Goal: Task Accomplishment & Management: Manage account settings

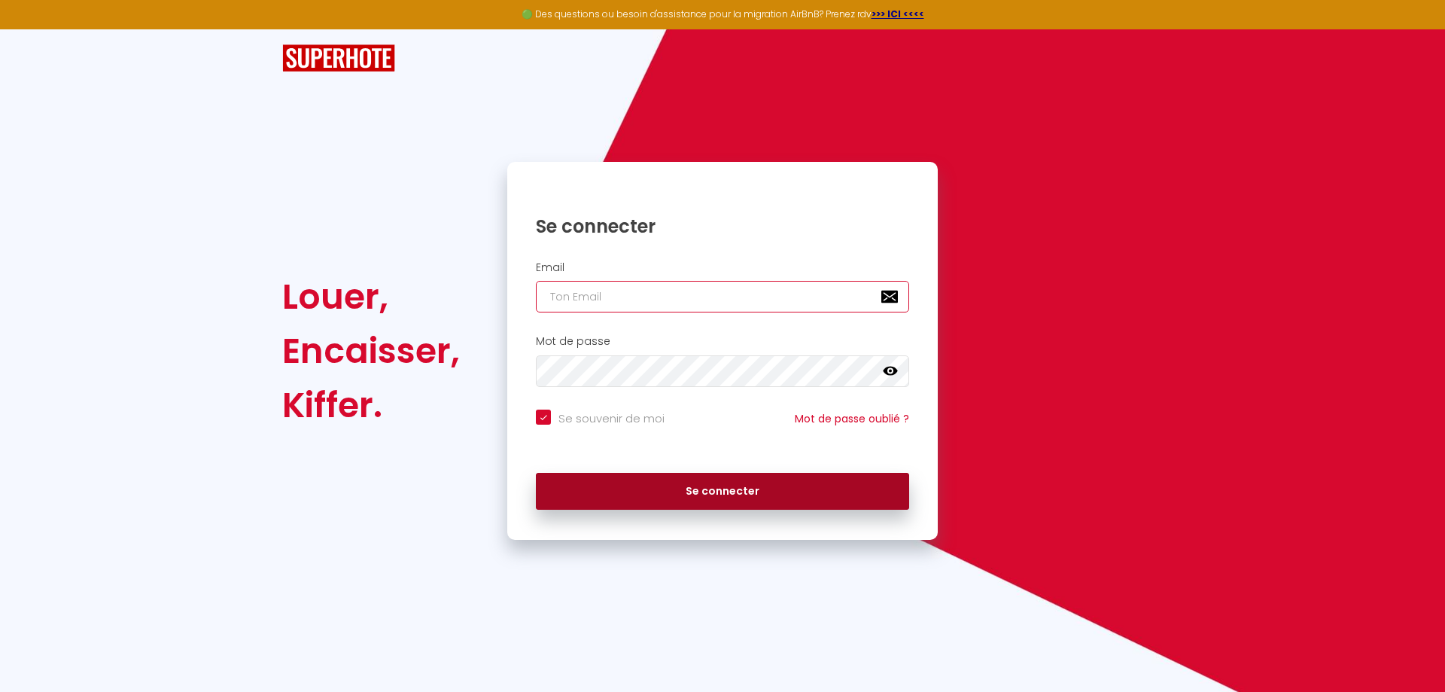
type input "[EMAIL_ADDRESS][DOMAIN_NAME]"
click at [753, 491] on button "Se connecter" at bounding box center [722, 492] width 373 height 38
checkbox input "true"
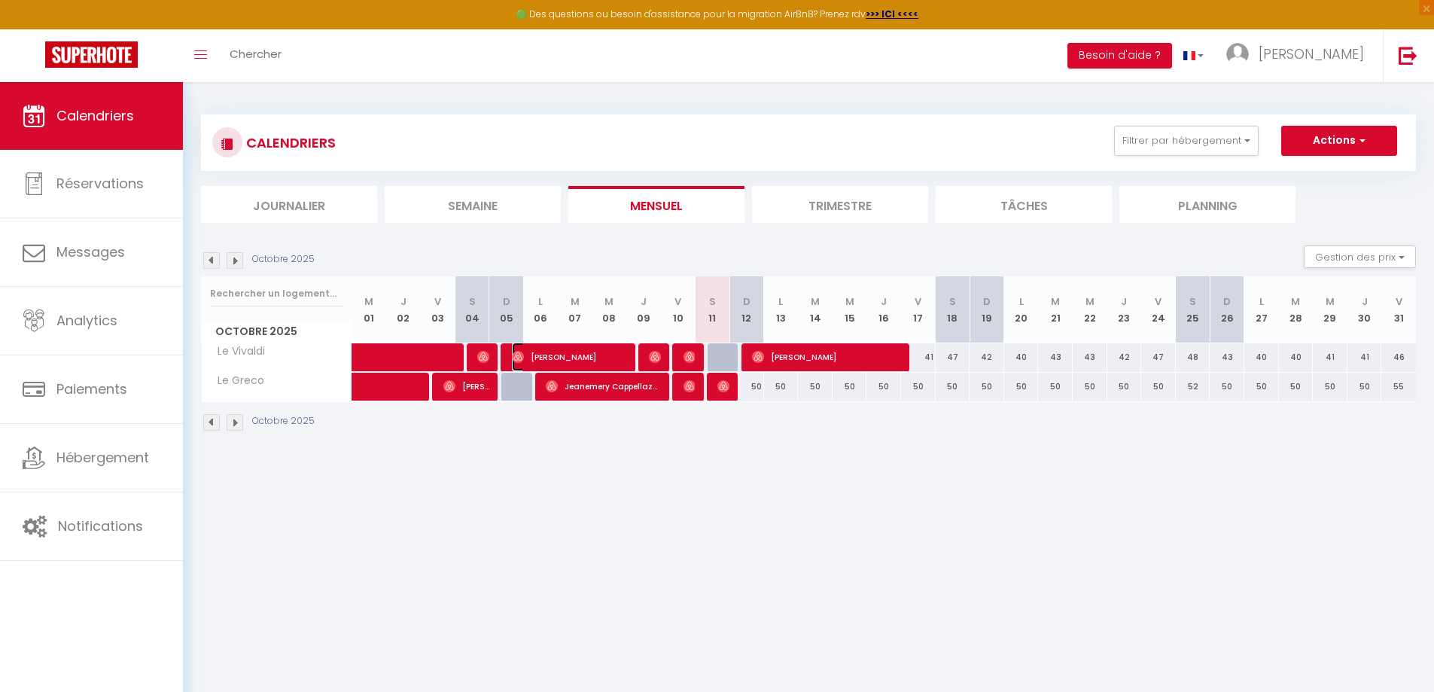
click at [564, 349] on span "[PERSON_NAME]" at bounding box center [569, 356] width 115 height 29
select select "OK"
select select "0"
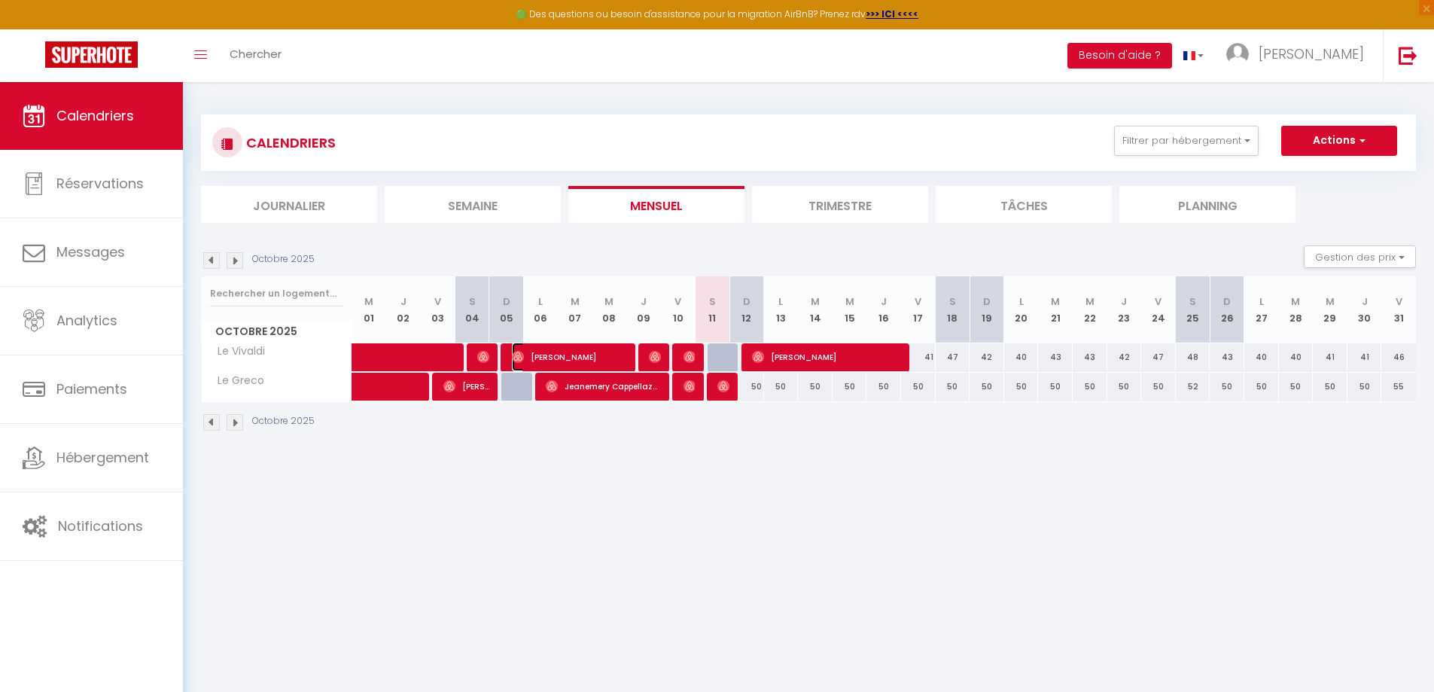
select select "1"
select select
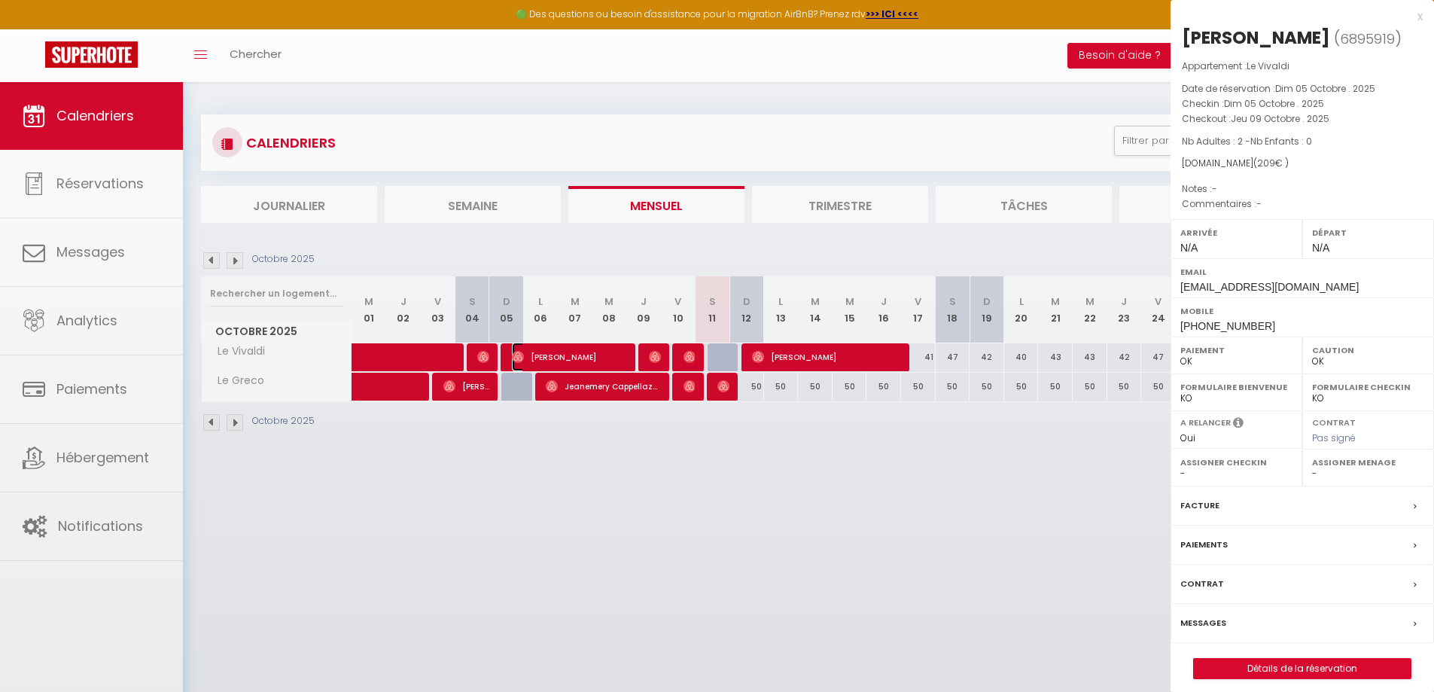
select select "7439"
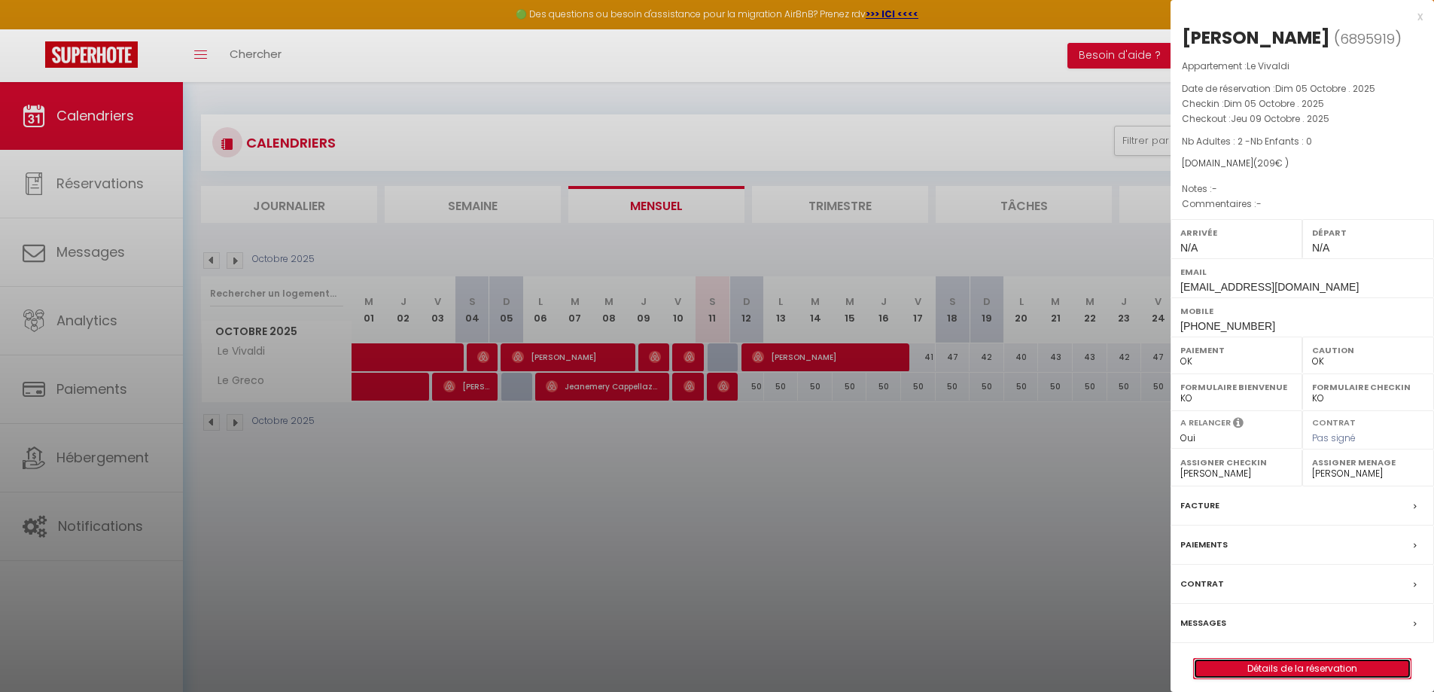
click at [1306, 670] on link "Détails de la réservation" at bounding box center [1301, 668] width 217 height 20
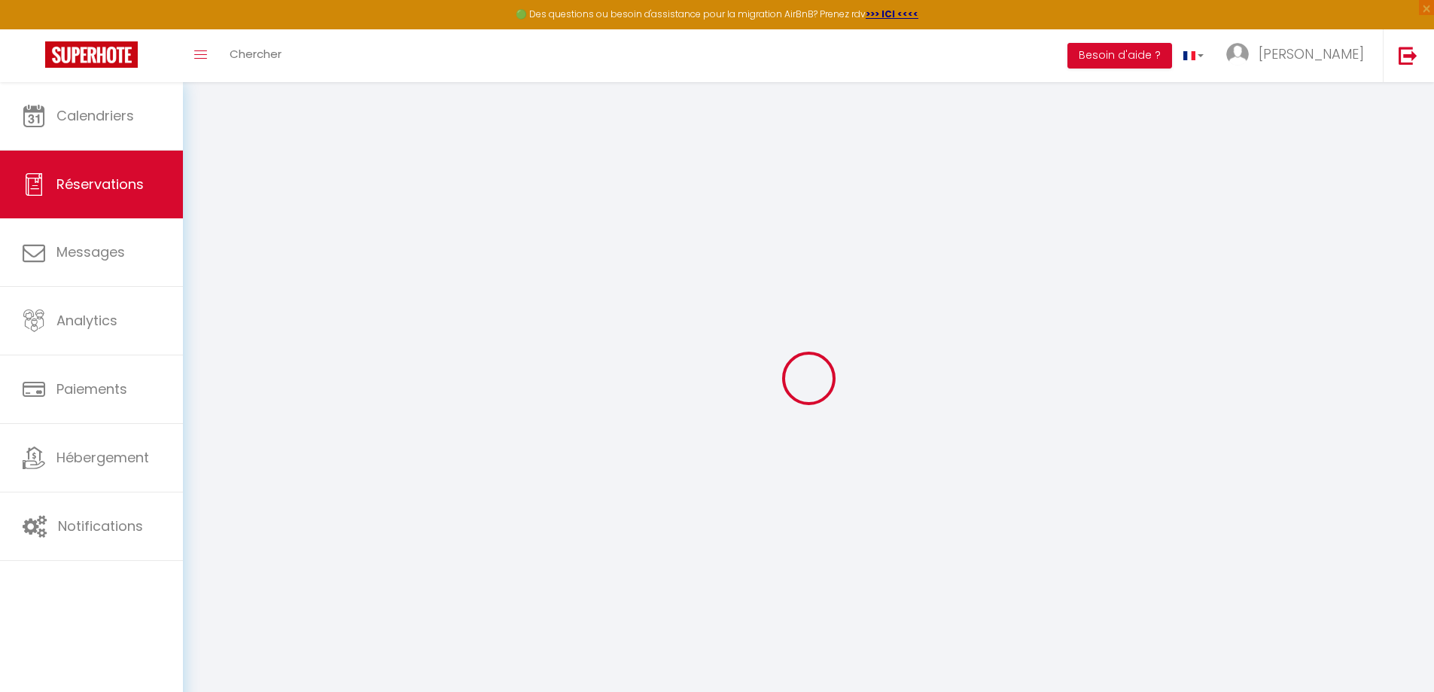
select select
checkbox input "false"
select select
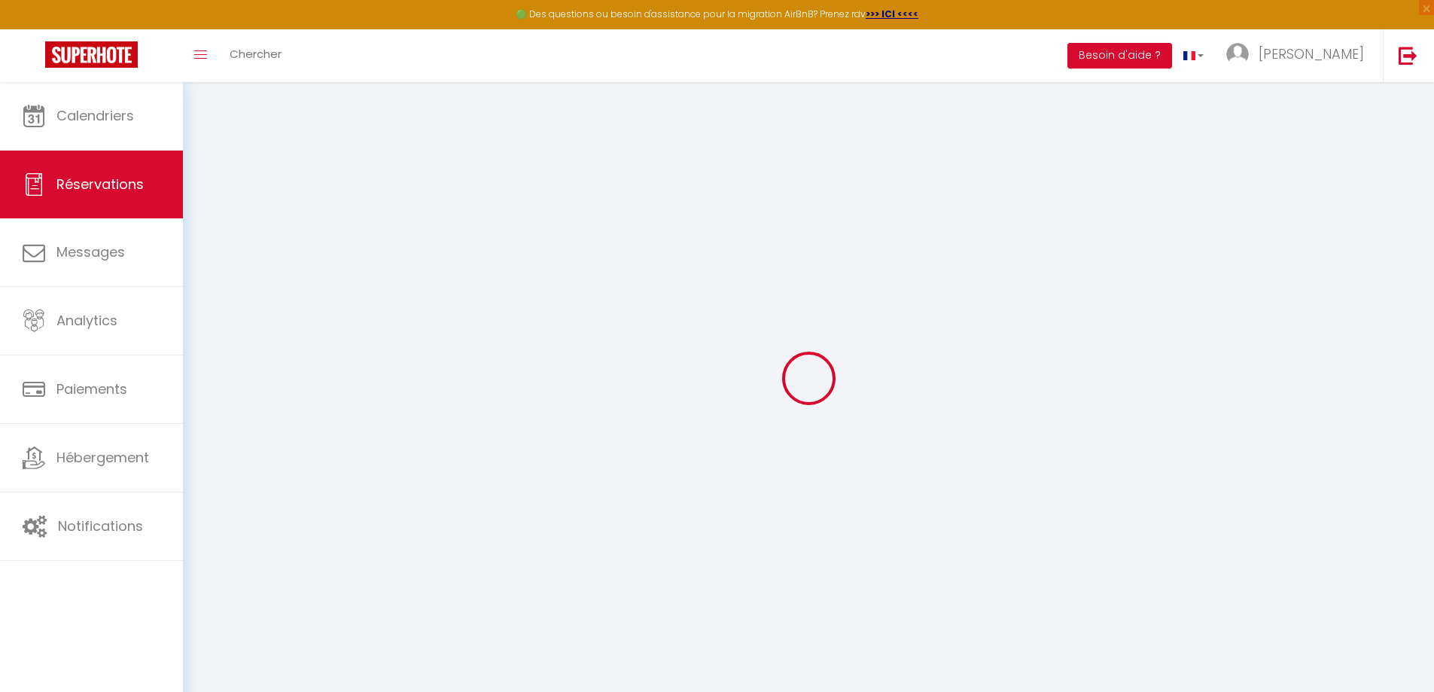
select select
checkbox input "false"
select select
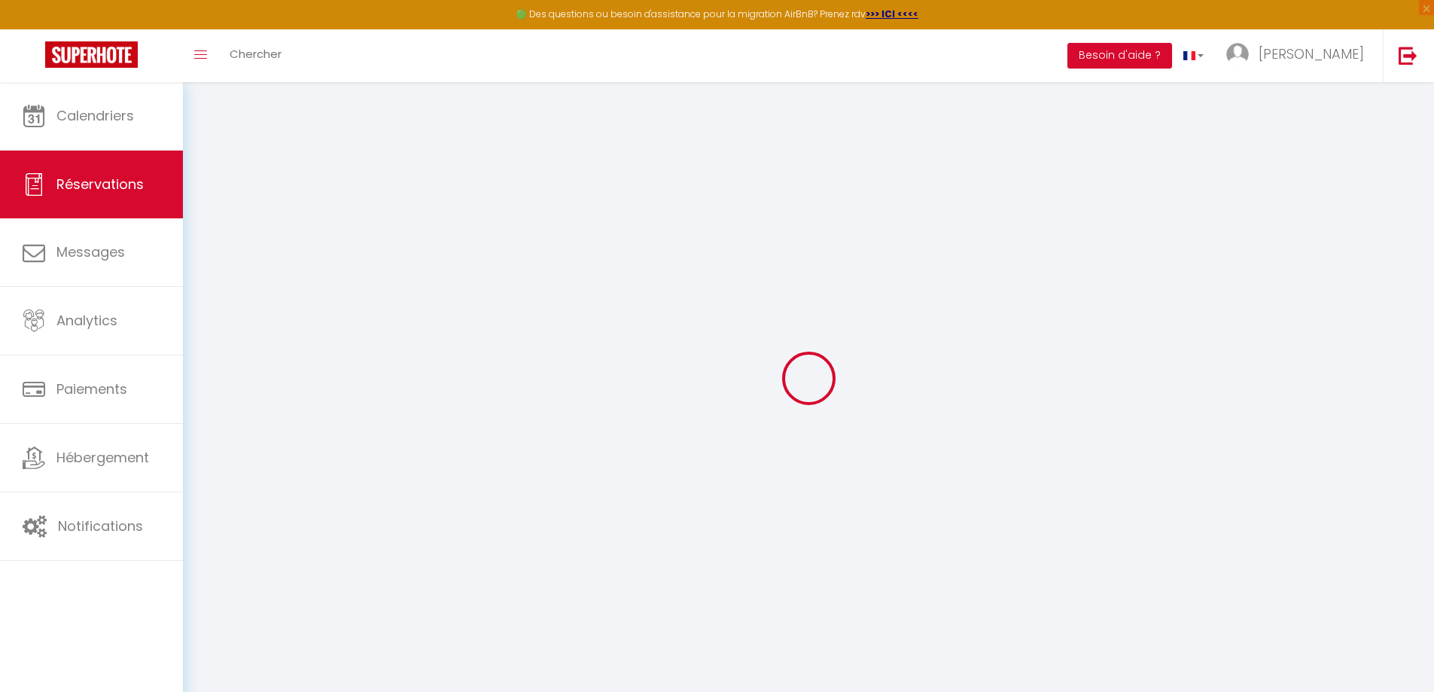
select select
checkbox input "false"
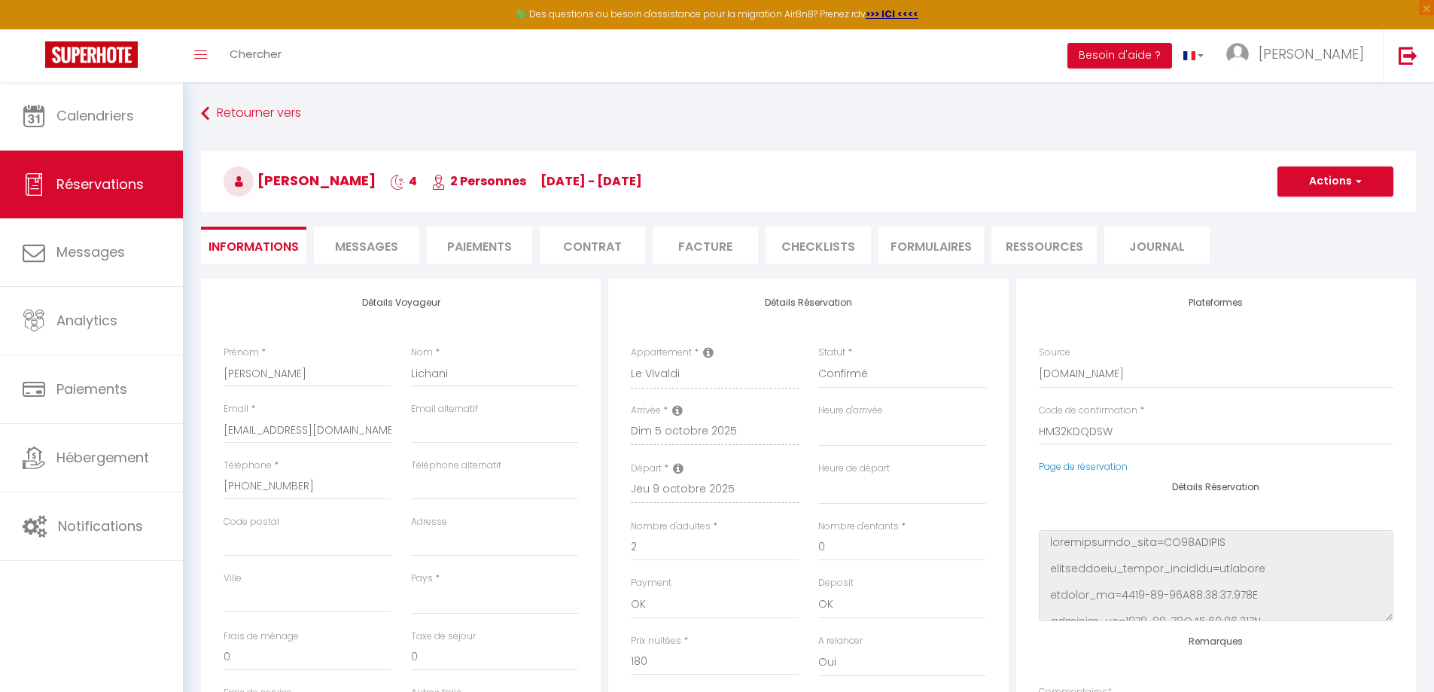
select select
type input "20"
type input "9"
select select
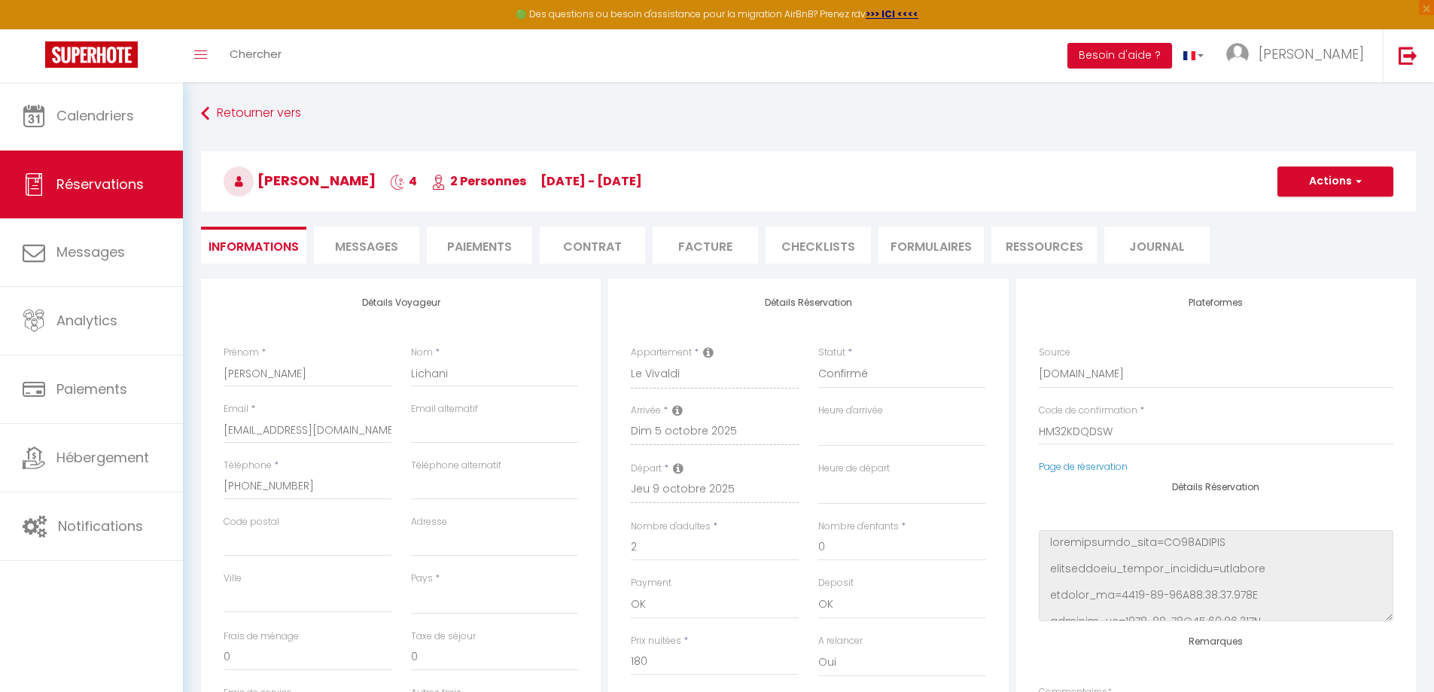
checkbox input "false"
select select
checkbox input "false"
select select
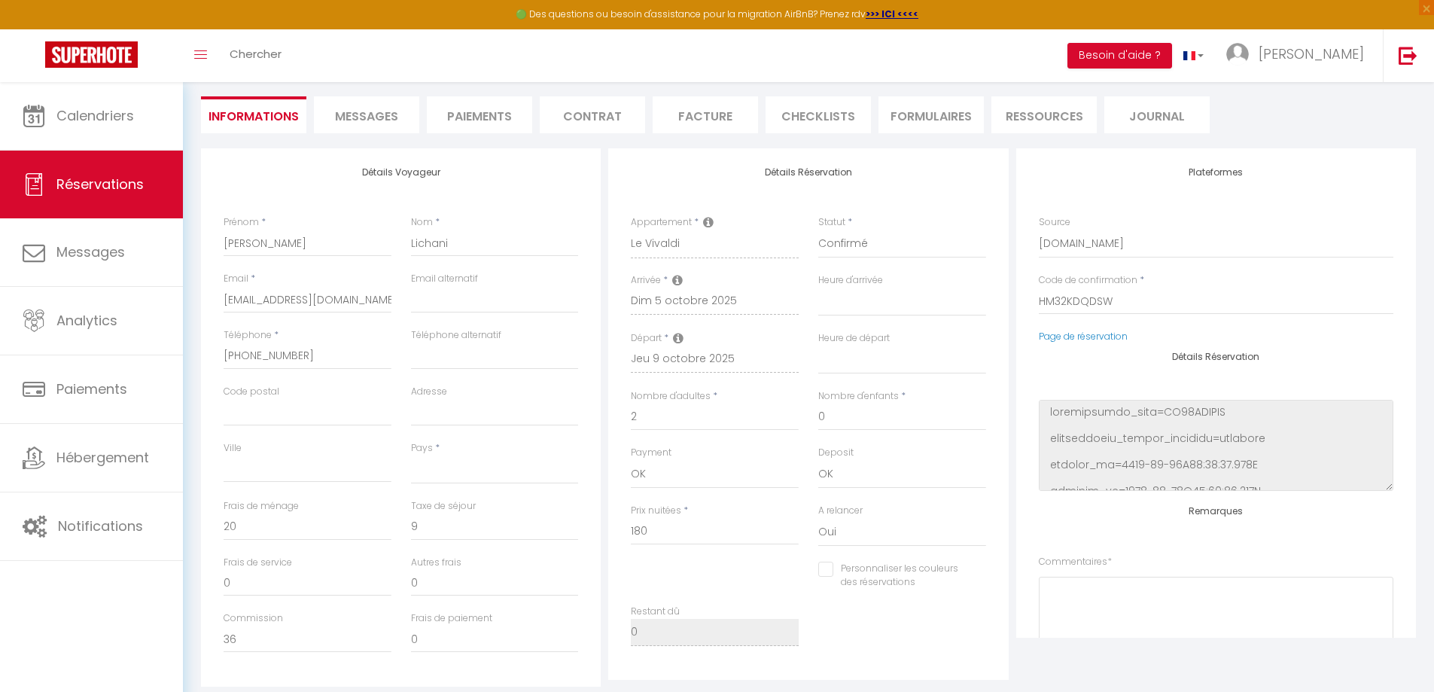
scroll to position [151, 0]
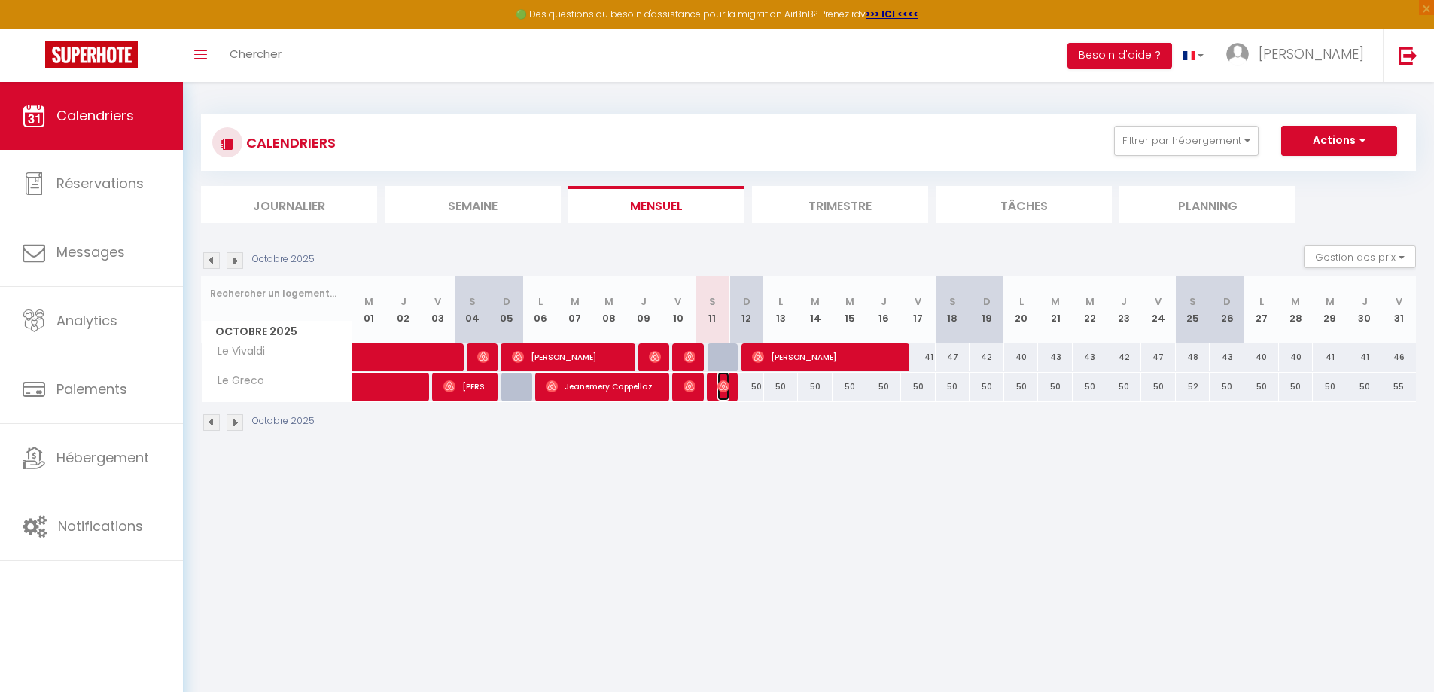
click at [723, 391] on img at bounding box center [723, 386] width 12 height 12
select select "OK"
select select "0"
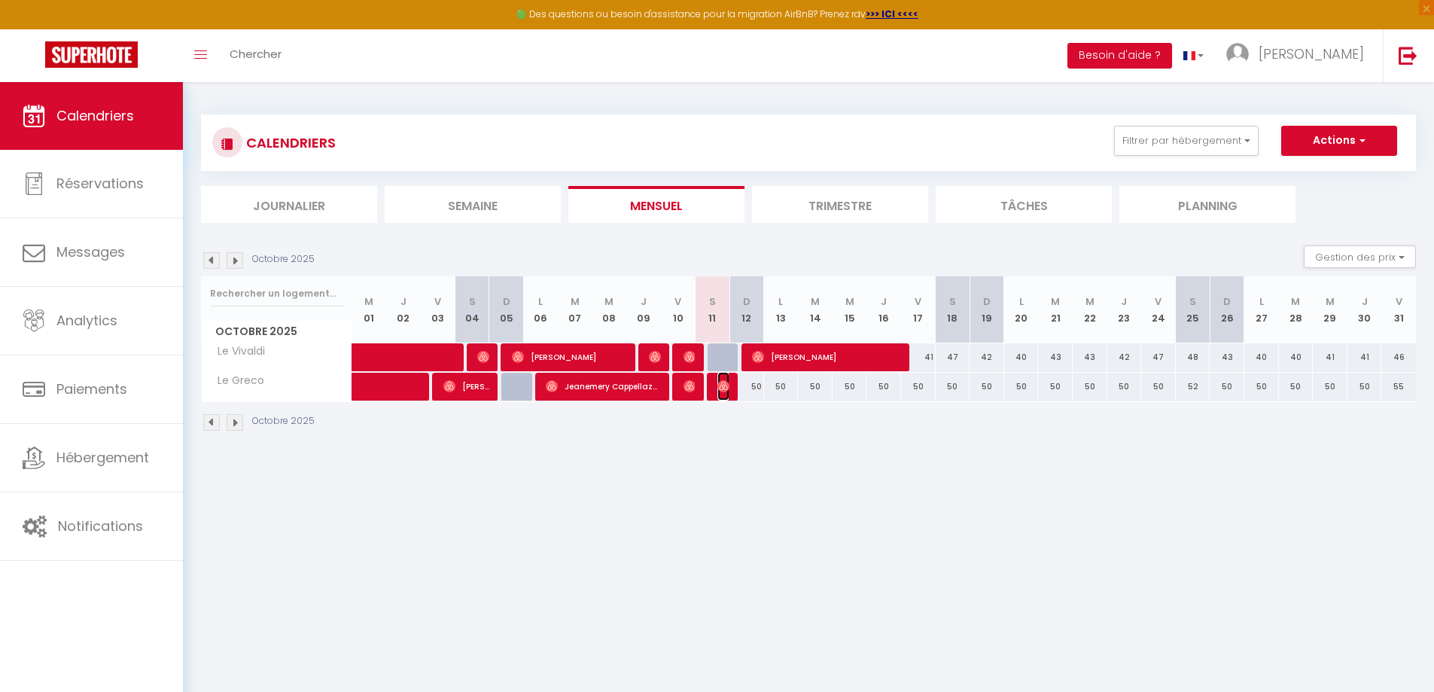
select select "1"
select select
select select "4063"
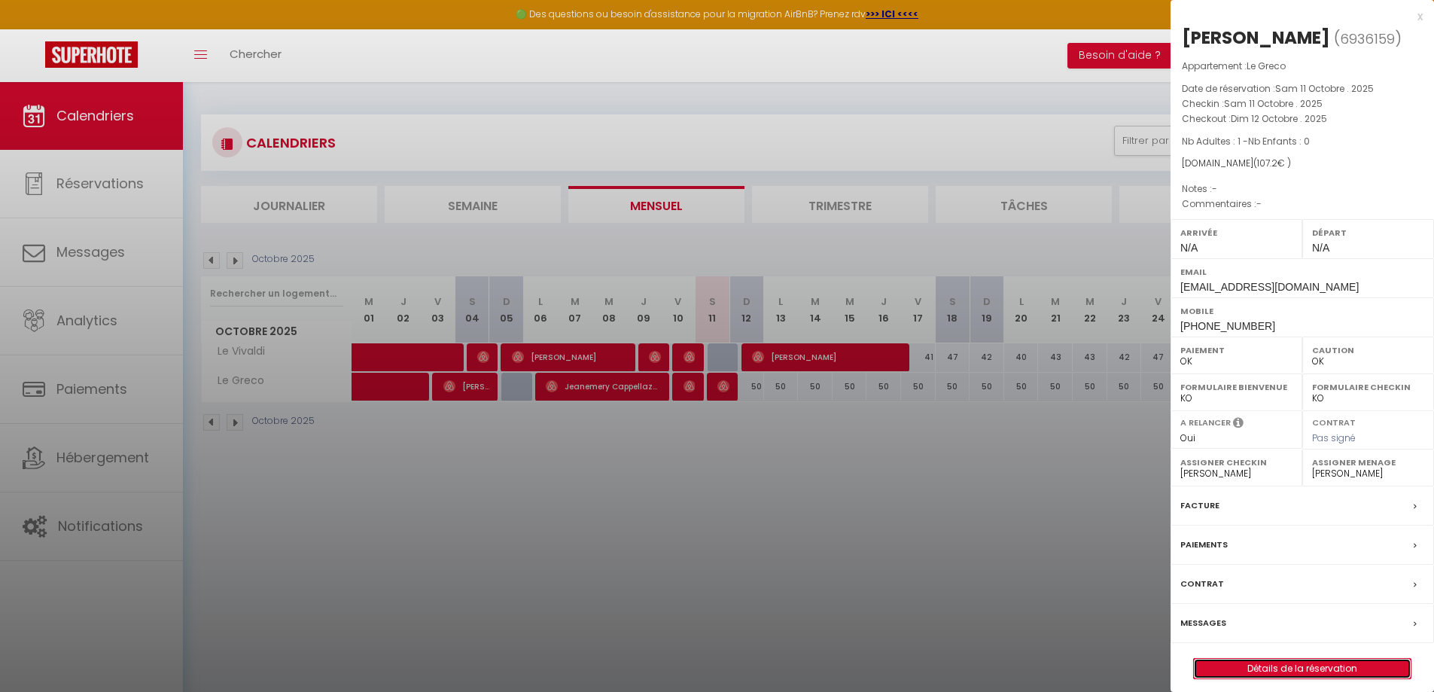
click at [1242, 669] on link "Détails de la réservation" at bounding box center [1301, 668] width 217 height 20
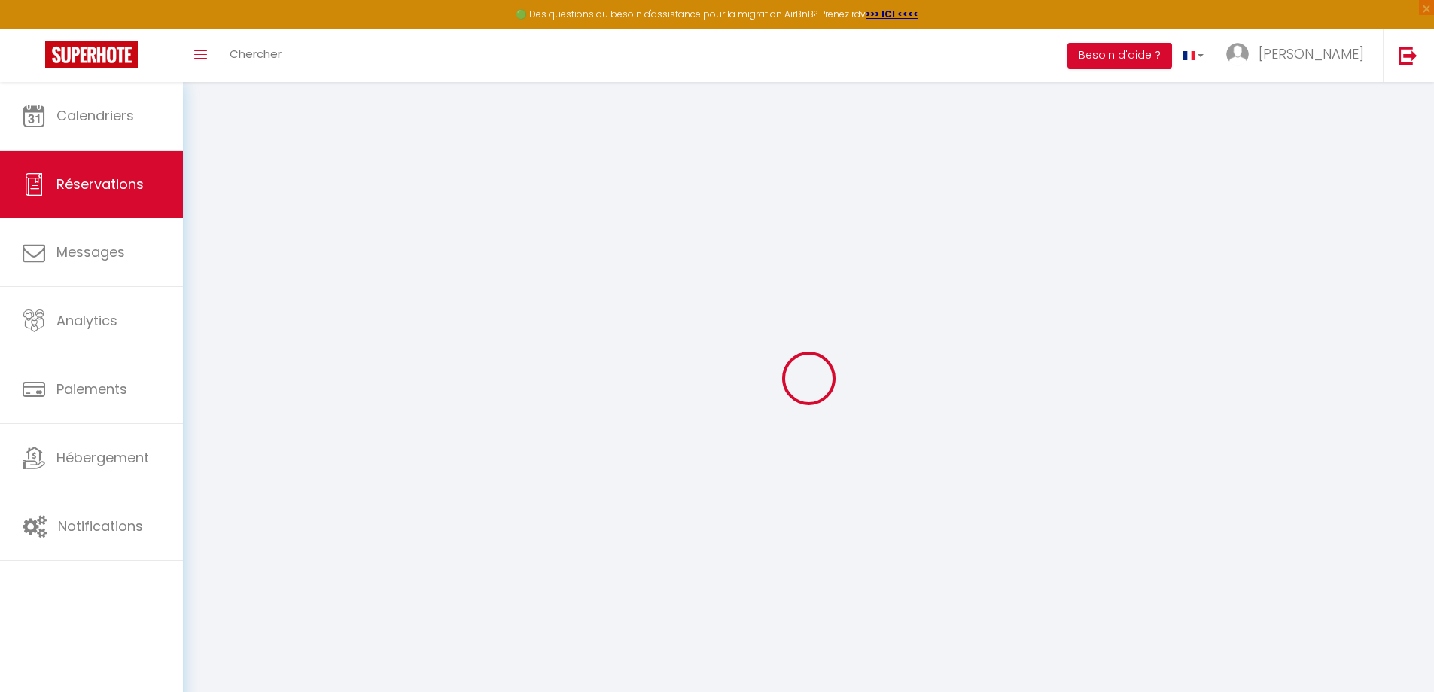
type input "Eva"
type input "Rapin"
type input "[EMAIL_ADDRESS][DOMAIN_NAME]"
type input "[PHONE_NUMBER]"
select select
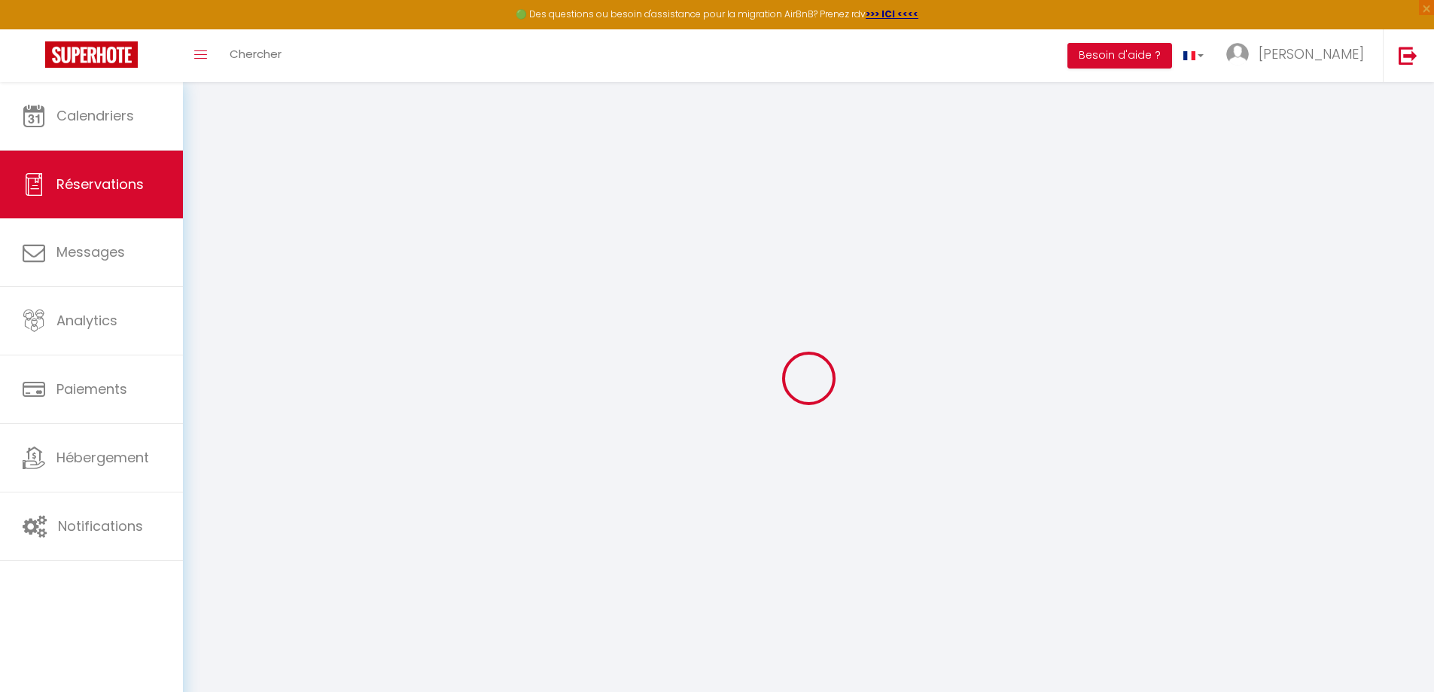
type input "18.72"
select select "22129"
select select "1"
select select
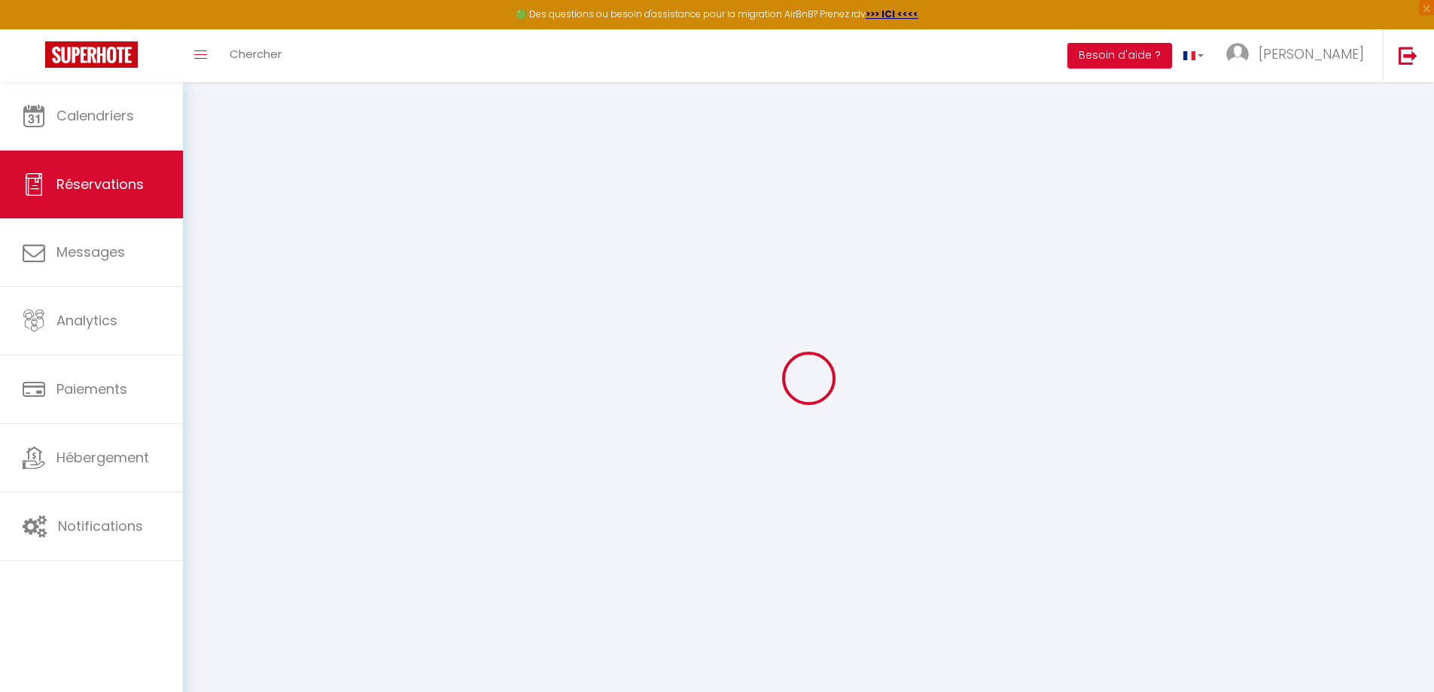
type input "1"
select select "12"
select select
type input "64"
checkbox input "false"
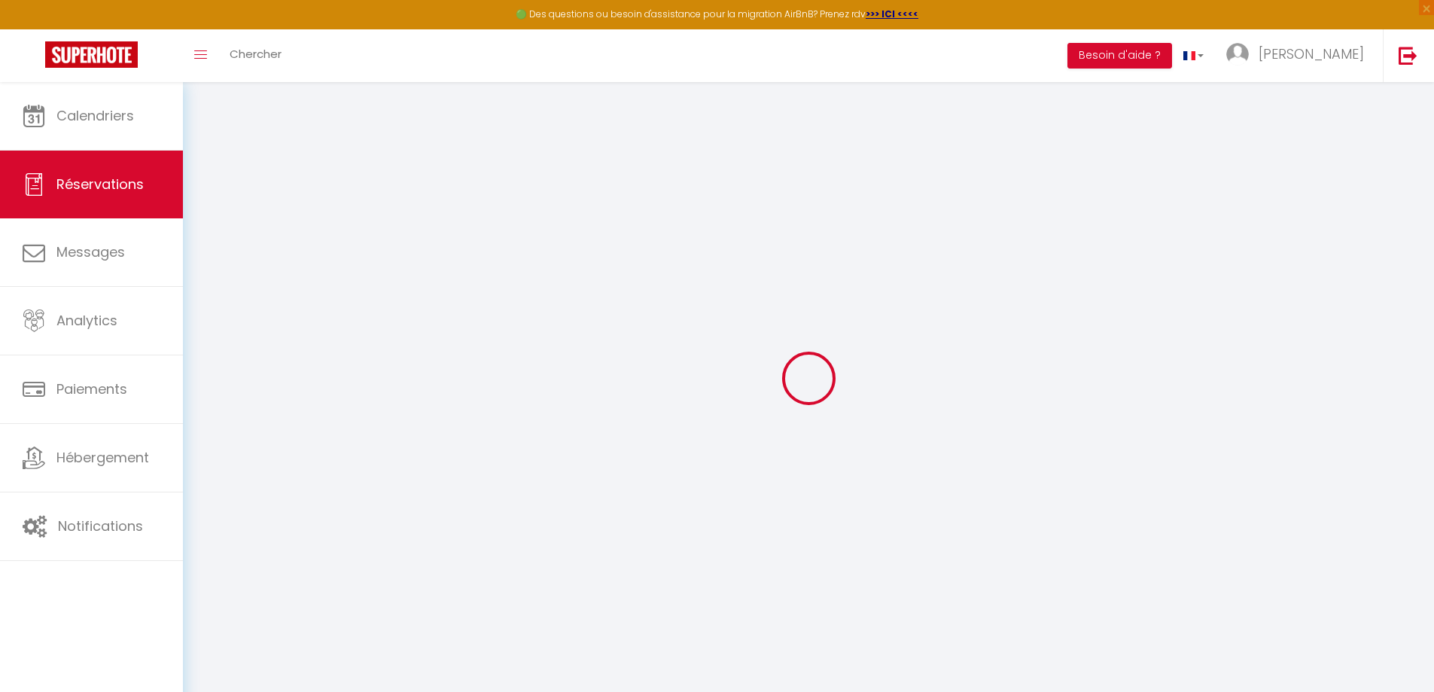
type input "0"
select select "1"
type input "0"
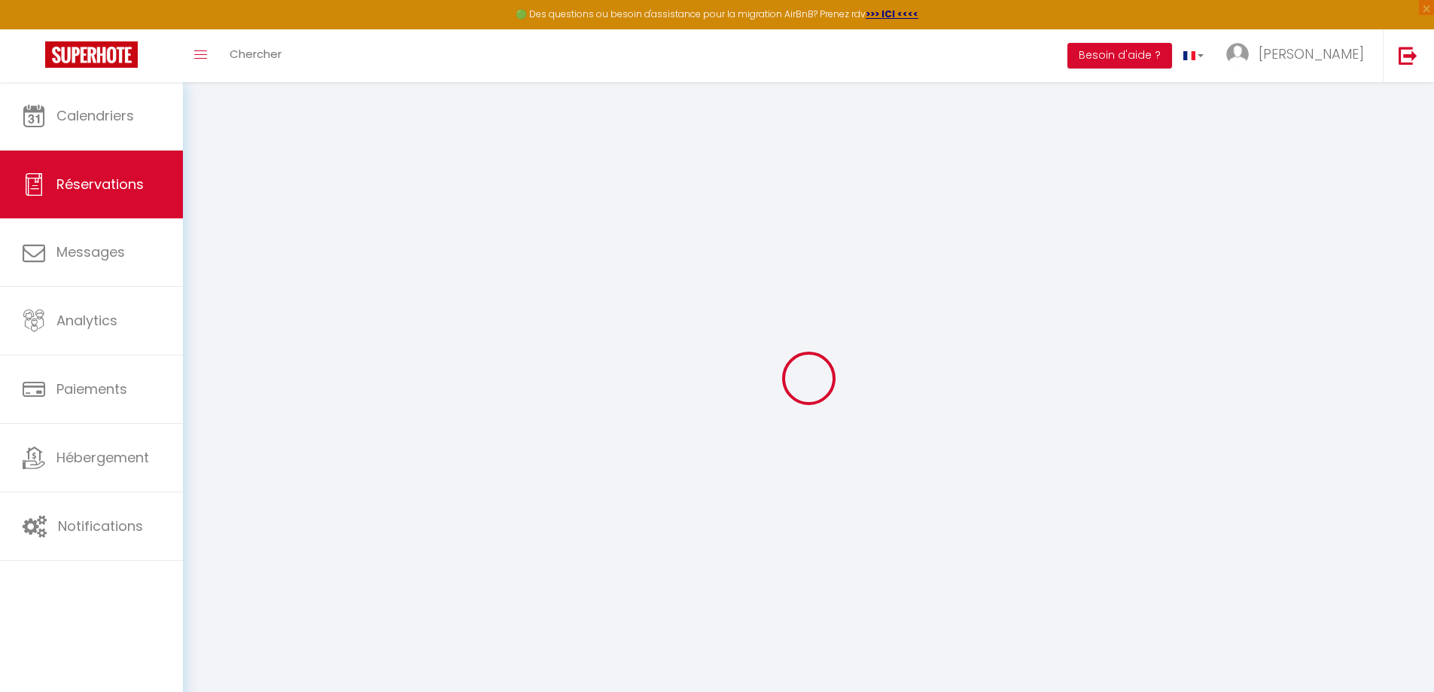
select select
select select "15"
checkbox input "false"
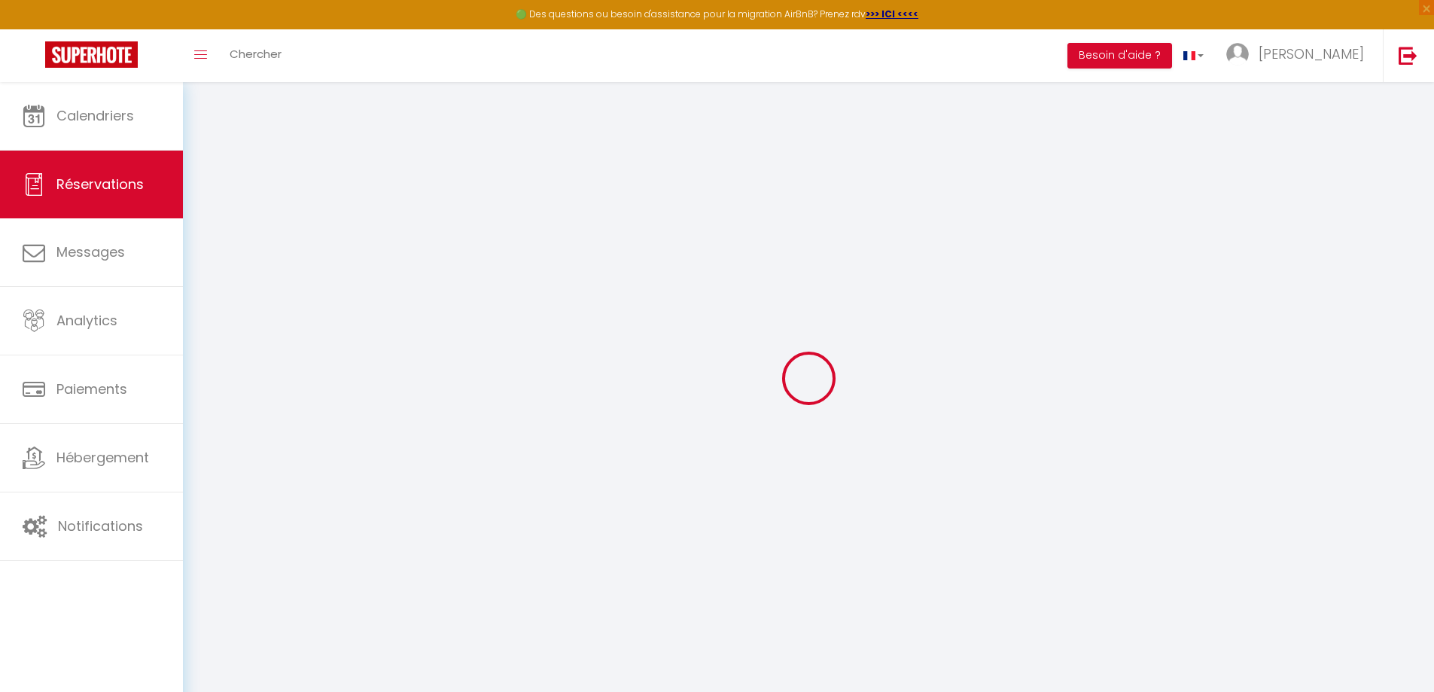
select select
checkbox input "false"
select select
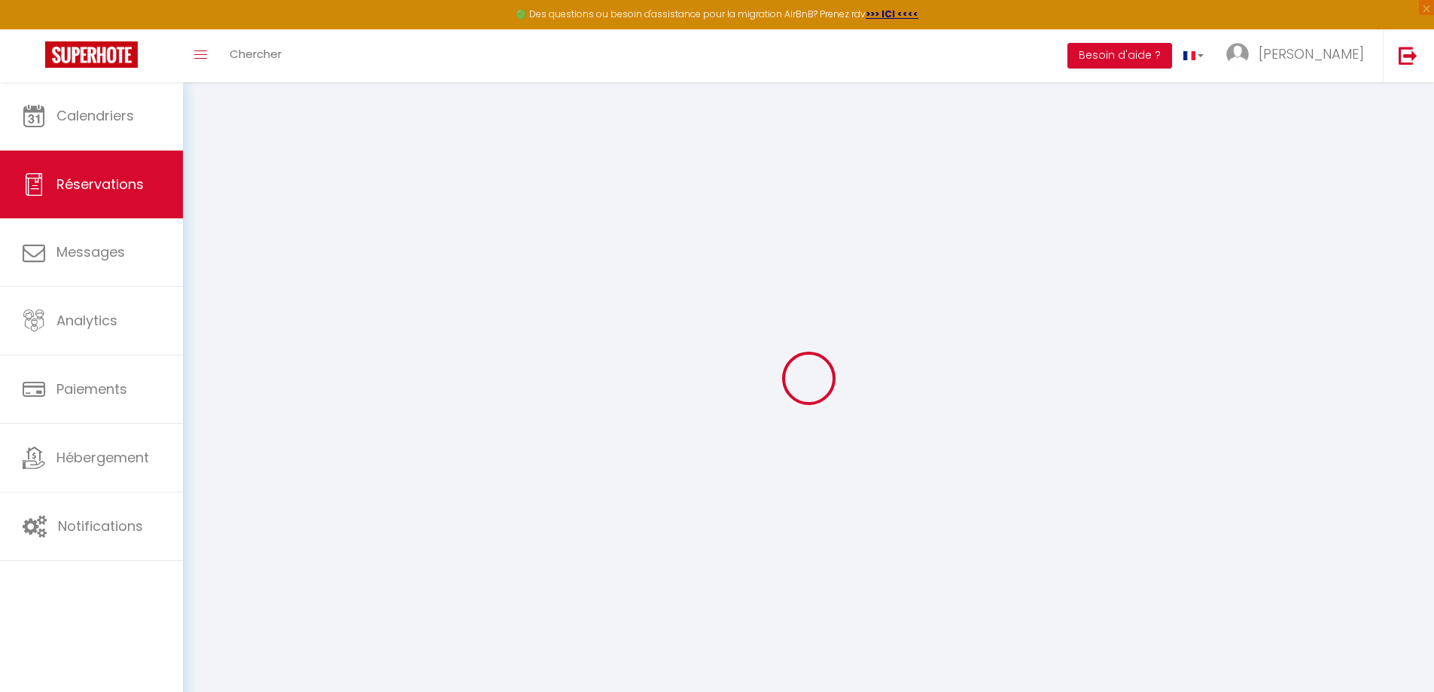
select select
checkbox input "false"
select select
type input "40"
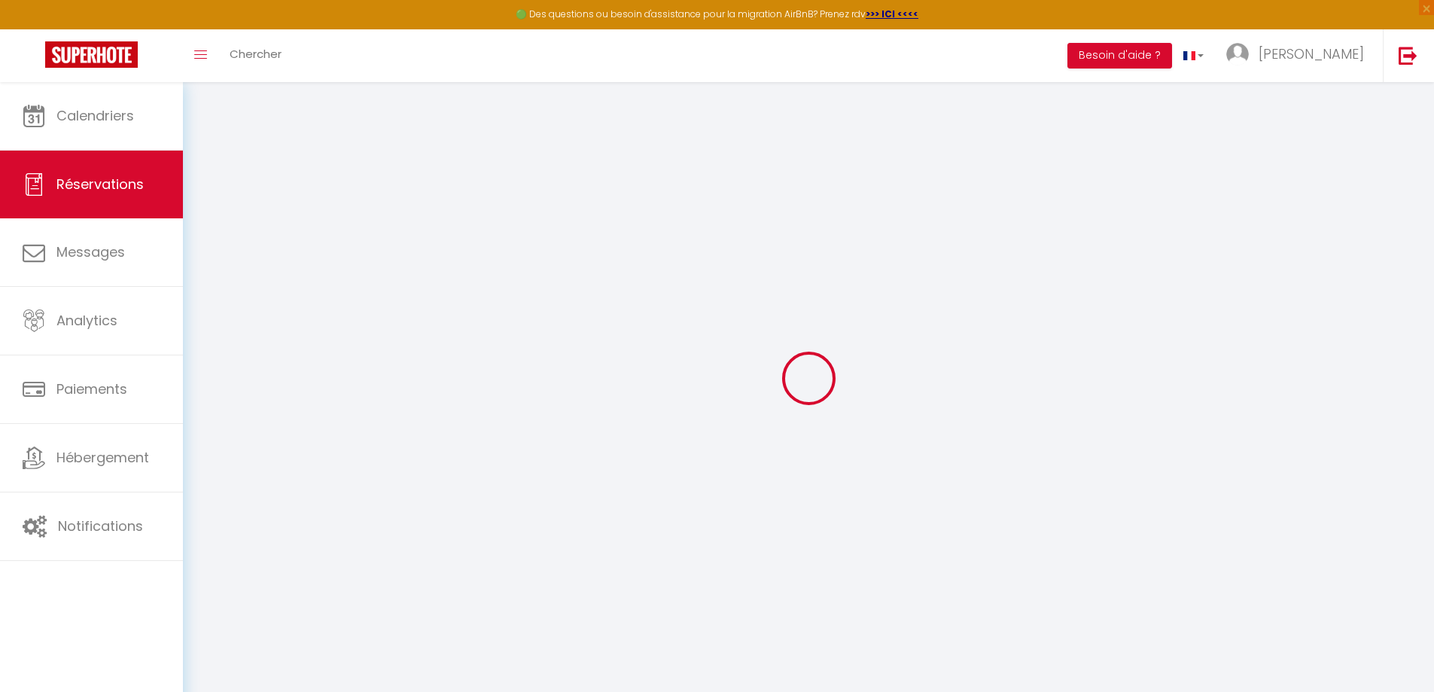
type input "3.2"
select select
checkbox input "false"
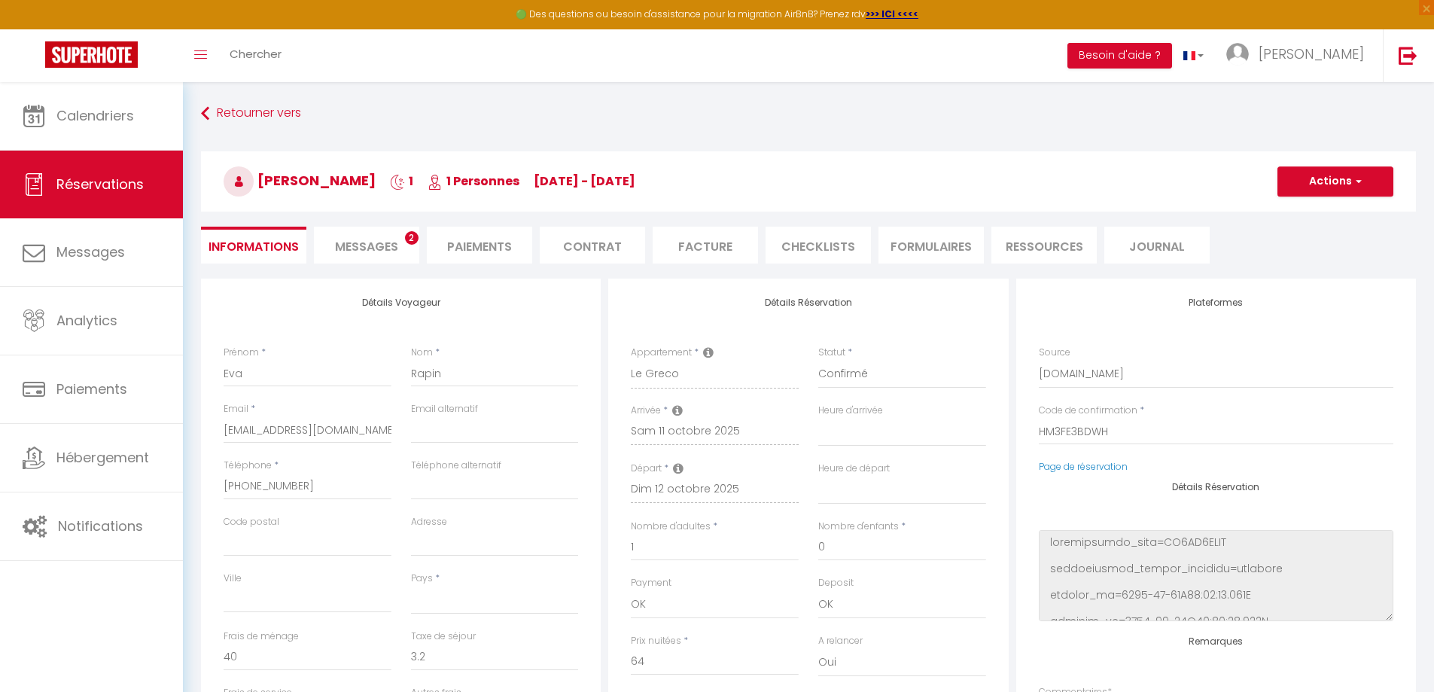
select select
checkbox input "false"
select select
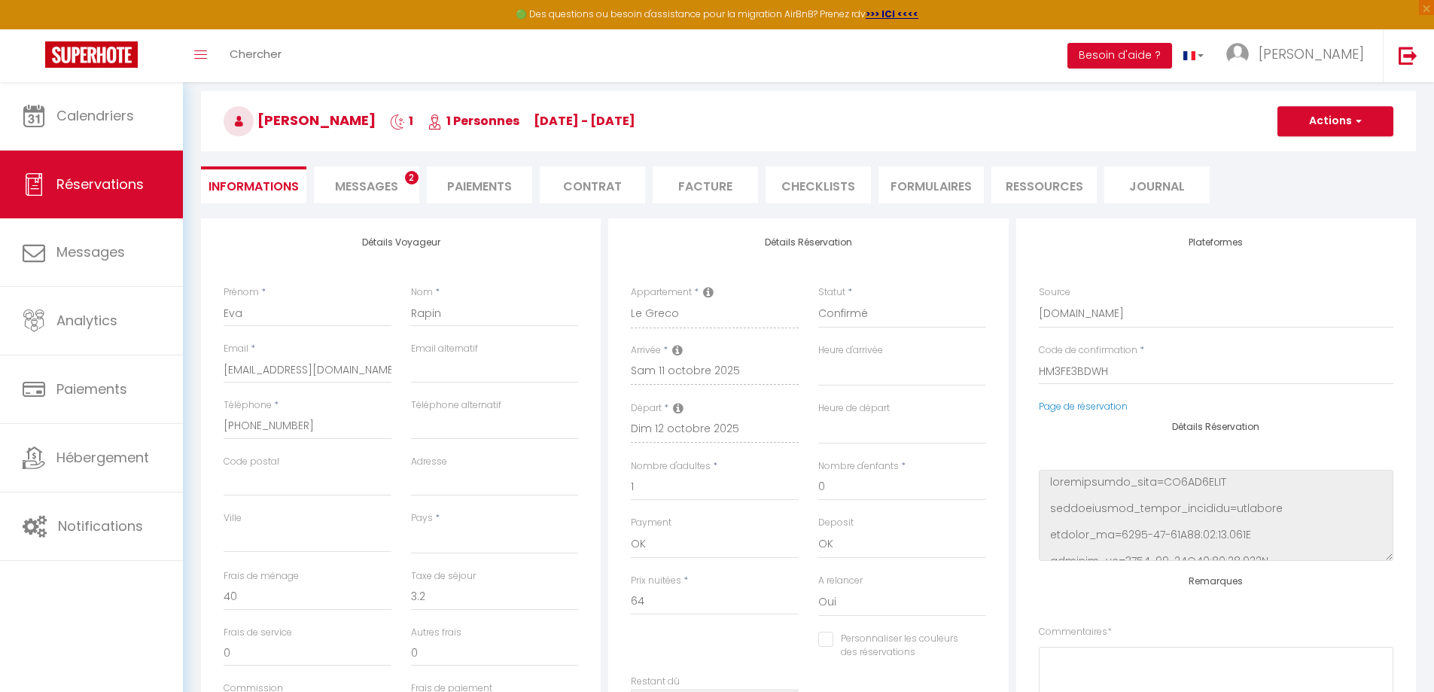
scroll to position [226, 0]
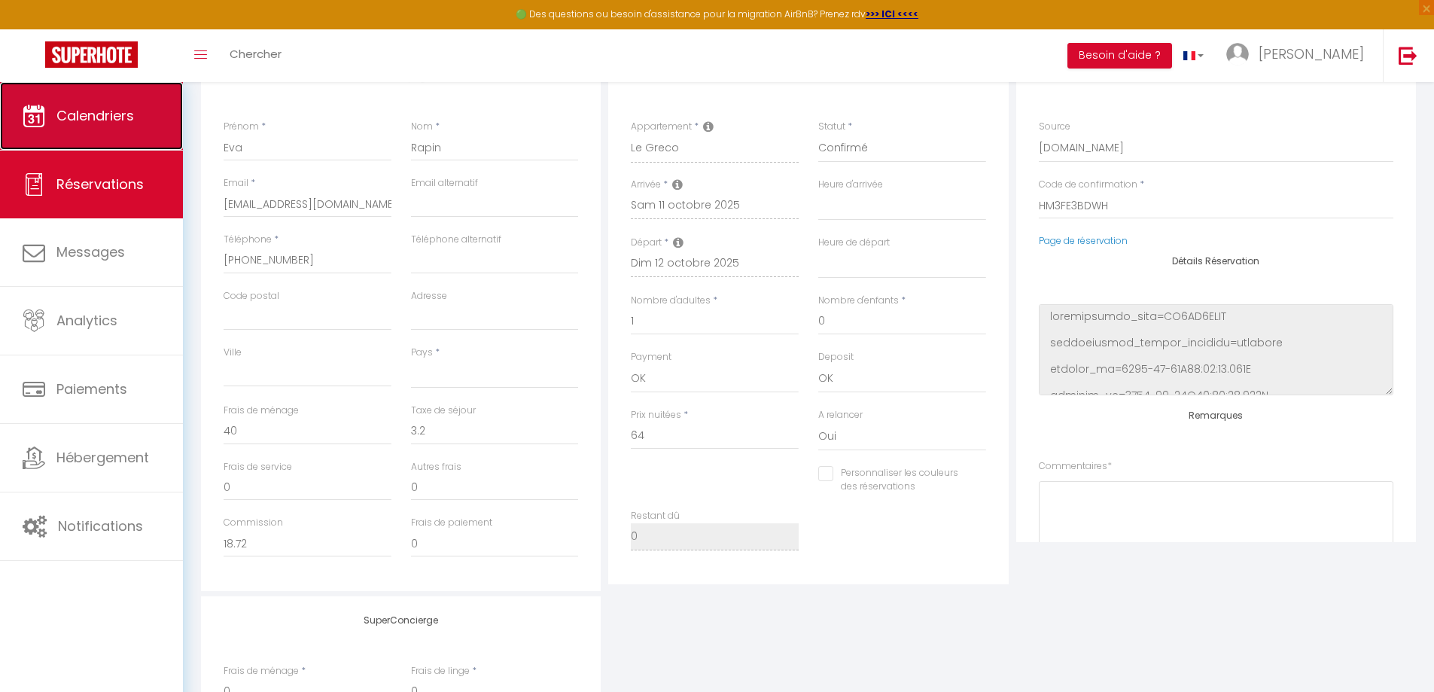
click at [87, 119] on span "Calendriers" at bounding box center [95, 115] width 78 height 19
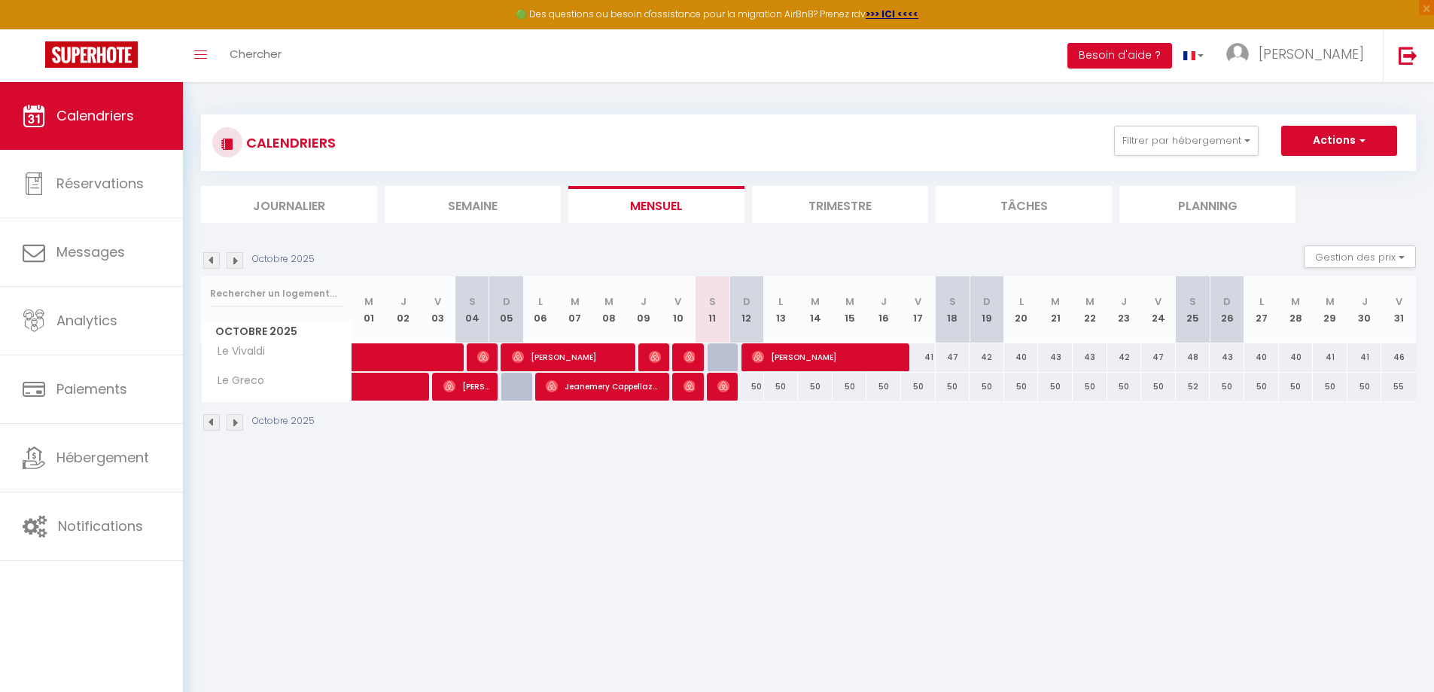
click at [731, 383] on div "50" at bounding box center [746, 386] width 35 height 28
type input "50"
type input "Dim 12 Octobre 2025"
type input "Lun 13 Octobre 2025"
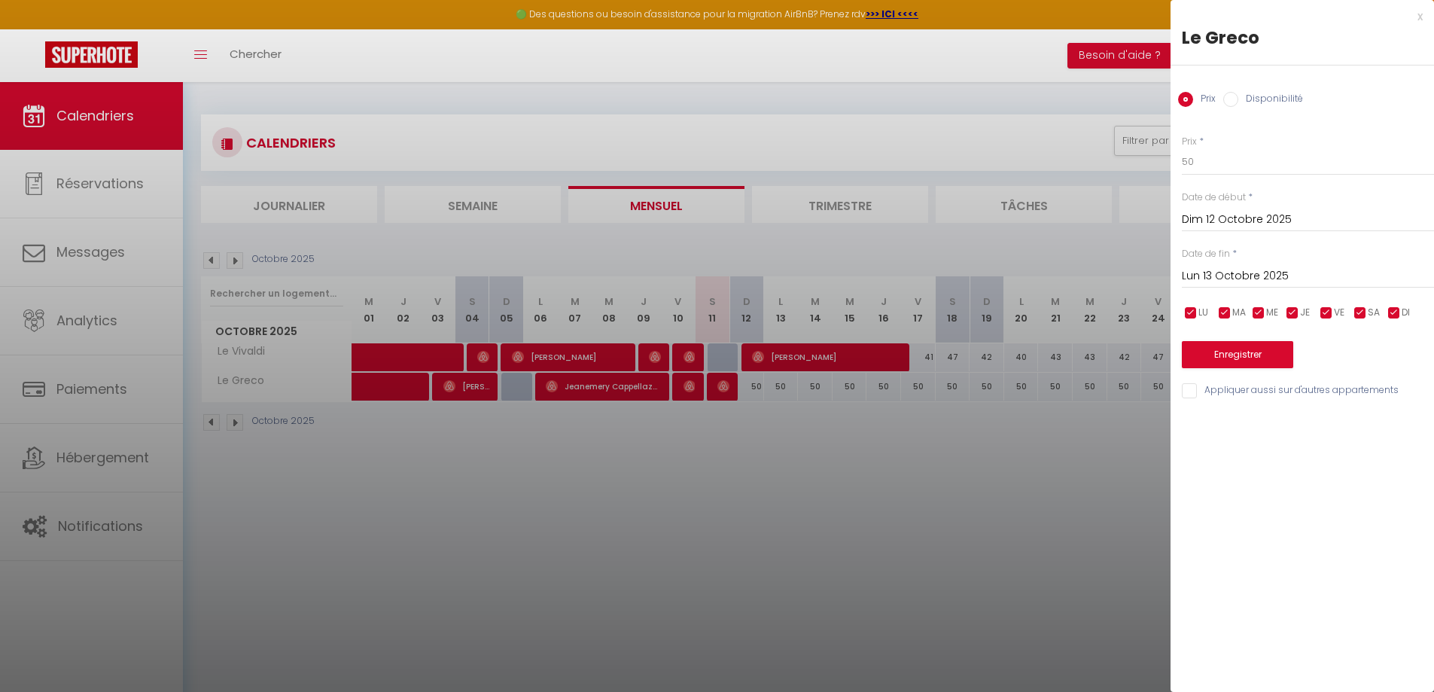
click at [1418, 14] on div "x" at bounding box center [1296, 17] width 252 height 18
select select
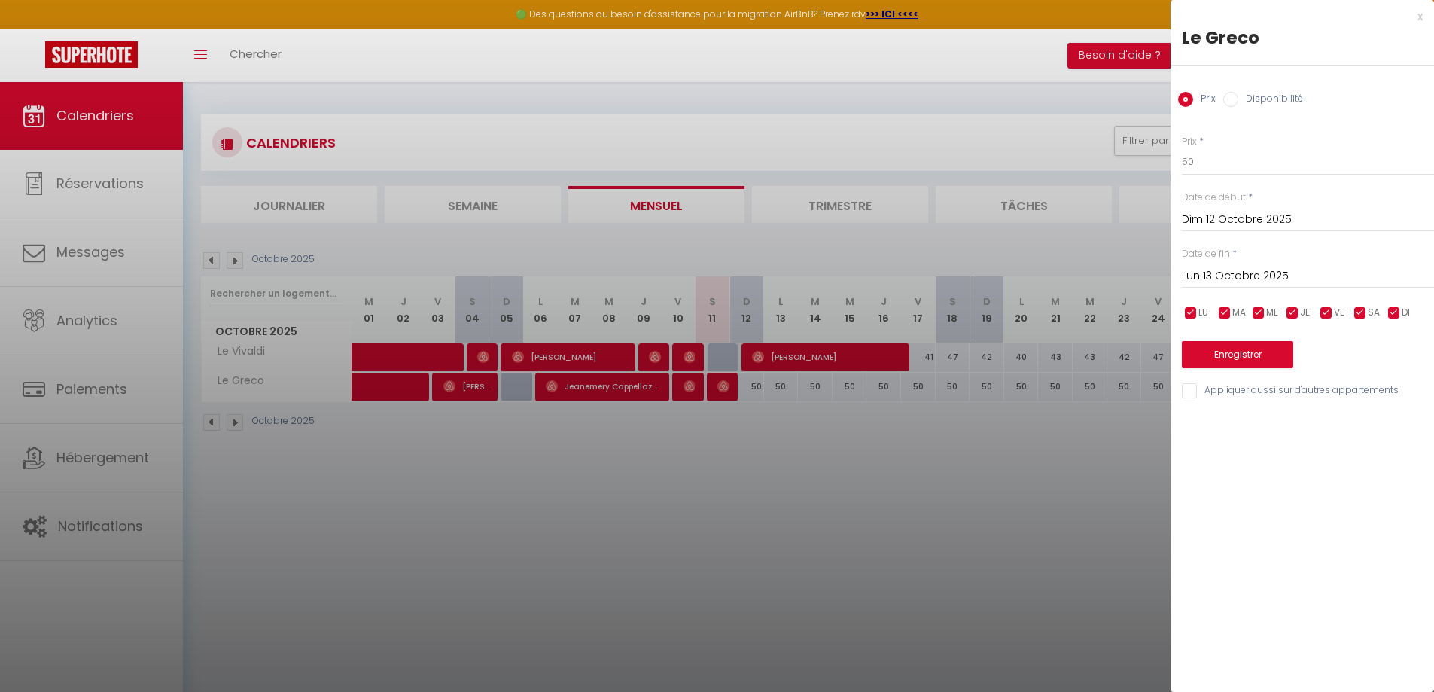
select select
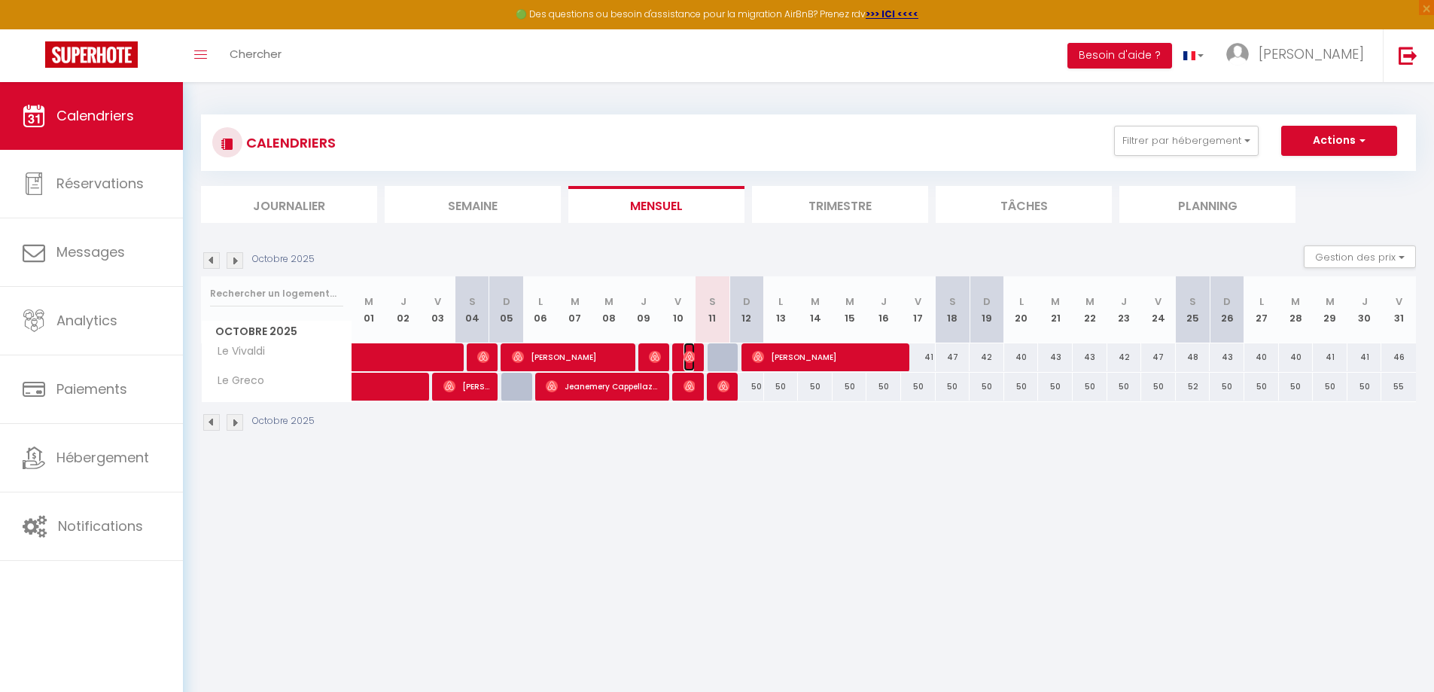
click at [687, 358] on img at bounding box center [689, 357] width 12 height 12
select select "OK"
select select "0"
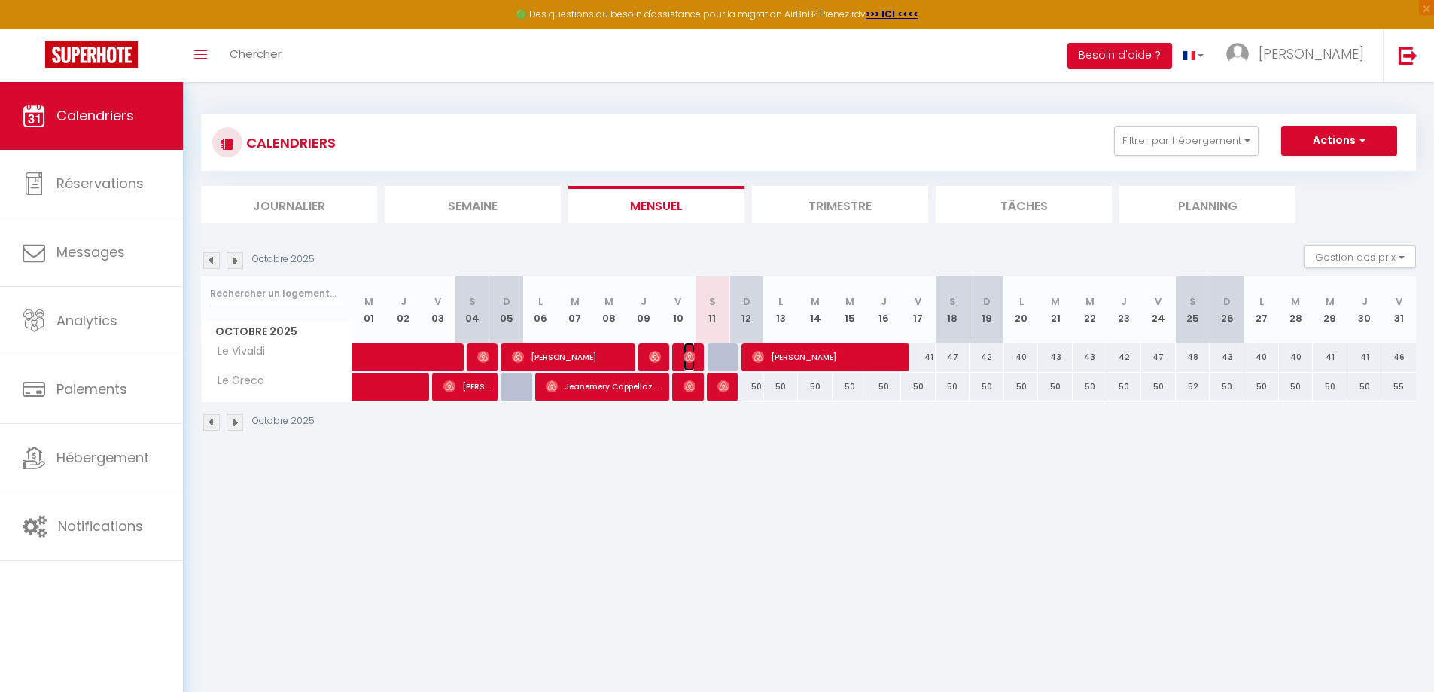
select select "1"
select select
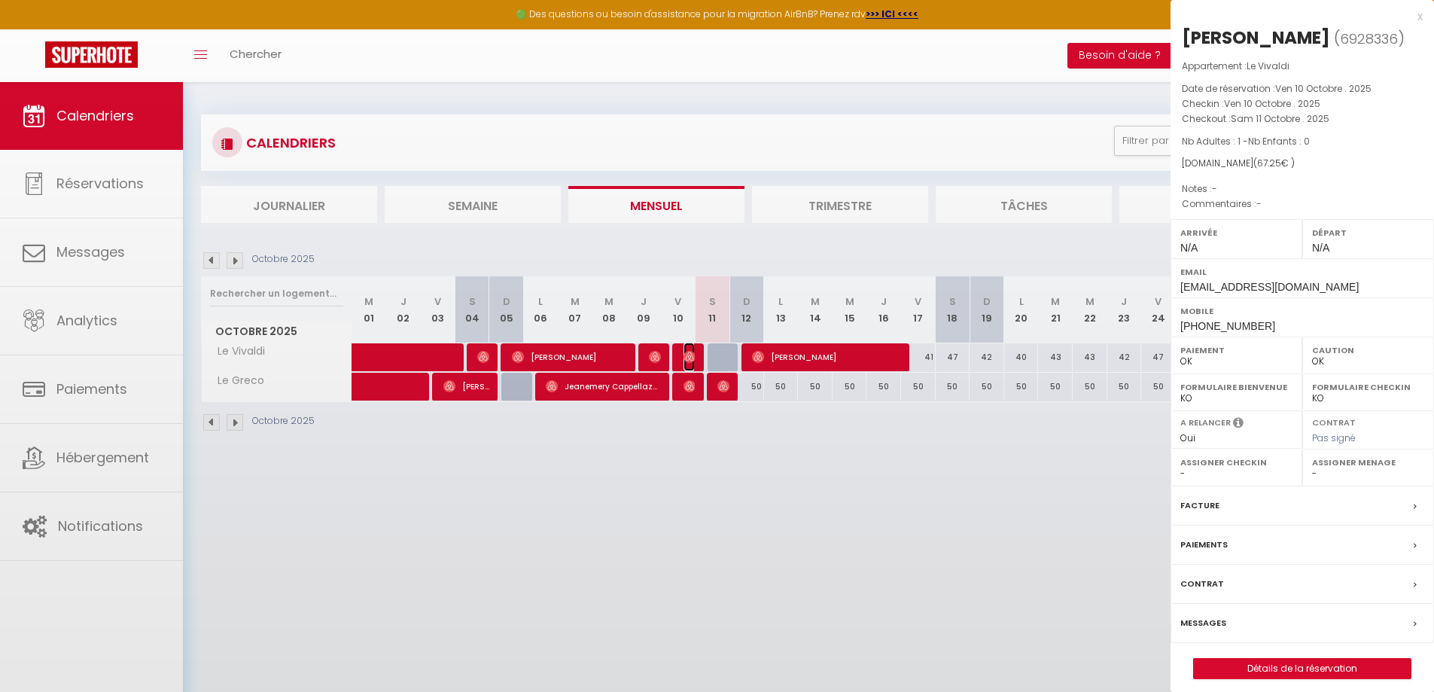
select select "7439"
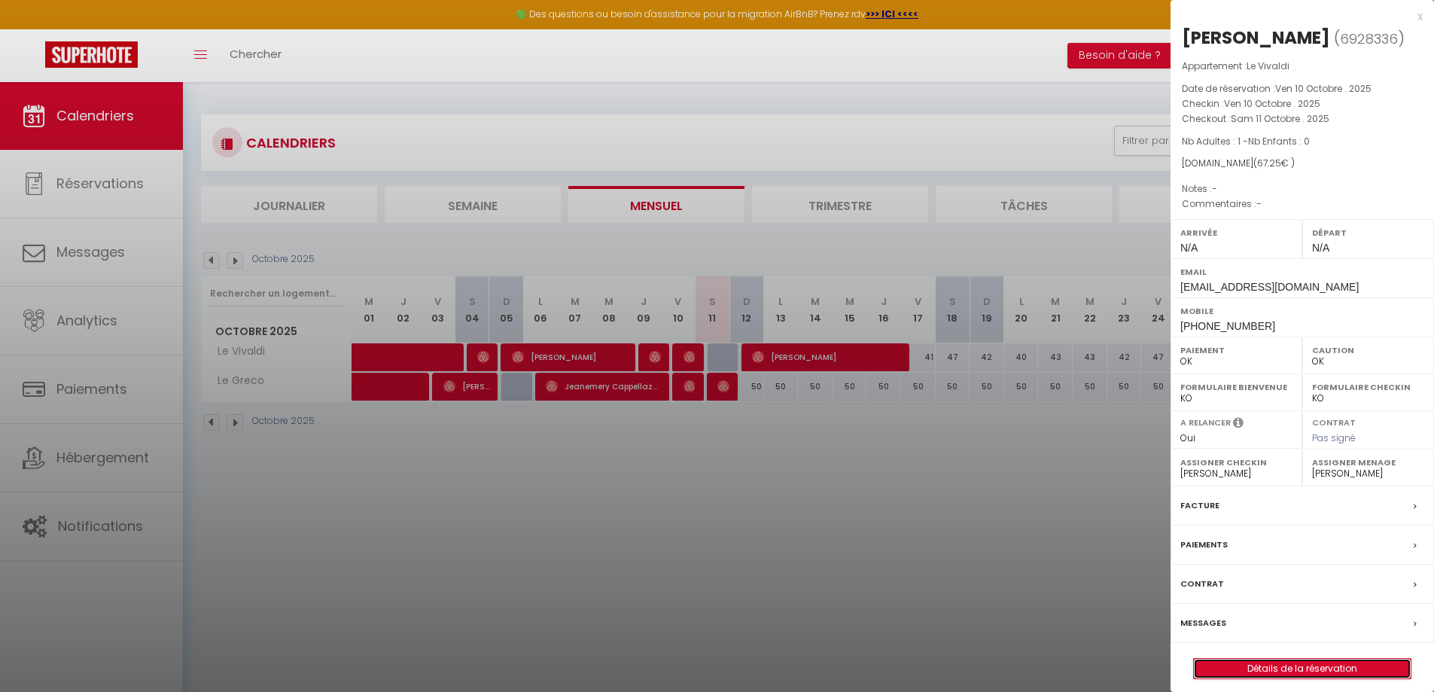
click at [1291, 664] on link "Détails de la réservation" at bounding box center [1301, 668] width 217 height 20
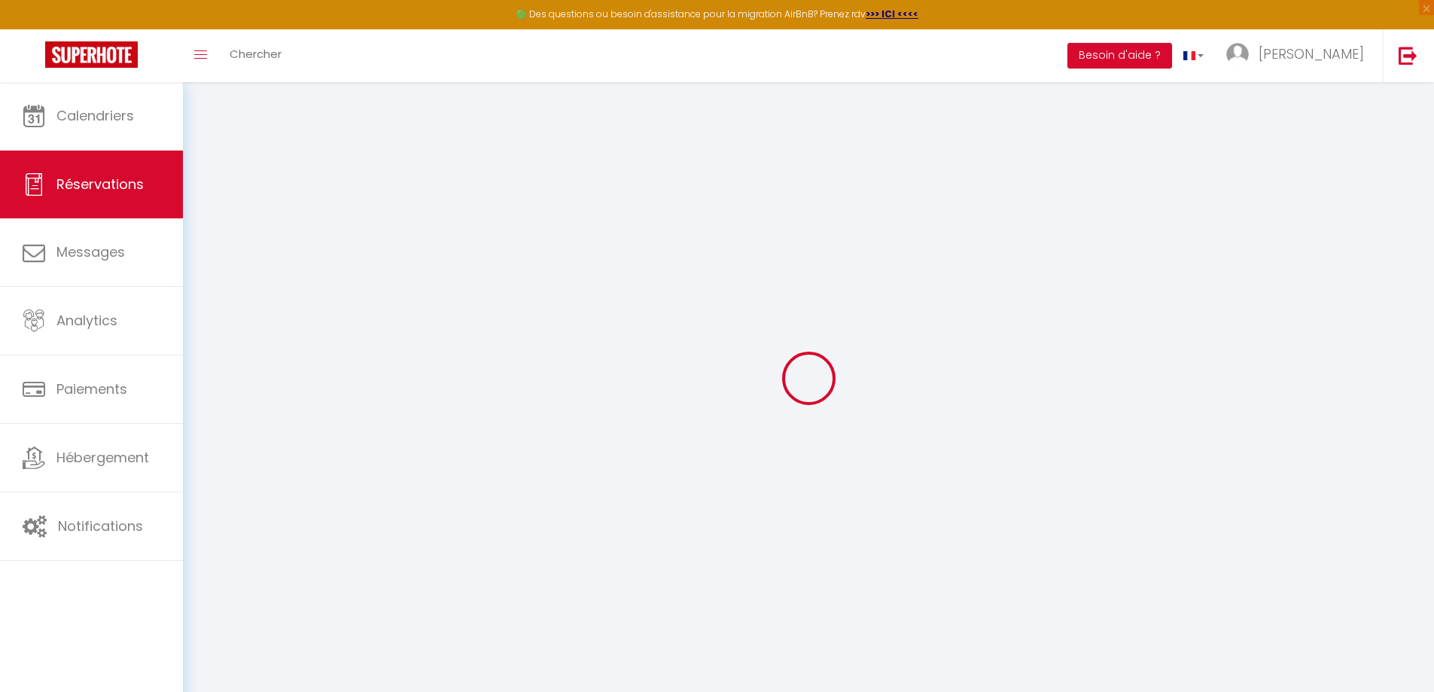
select select
checkbox input "false"
select select
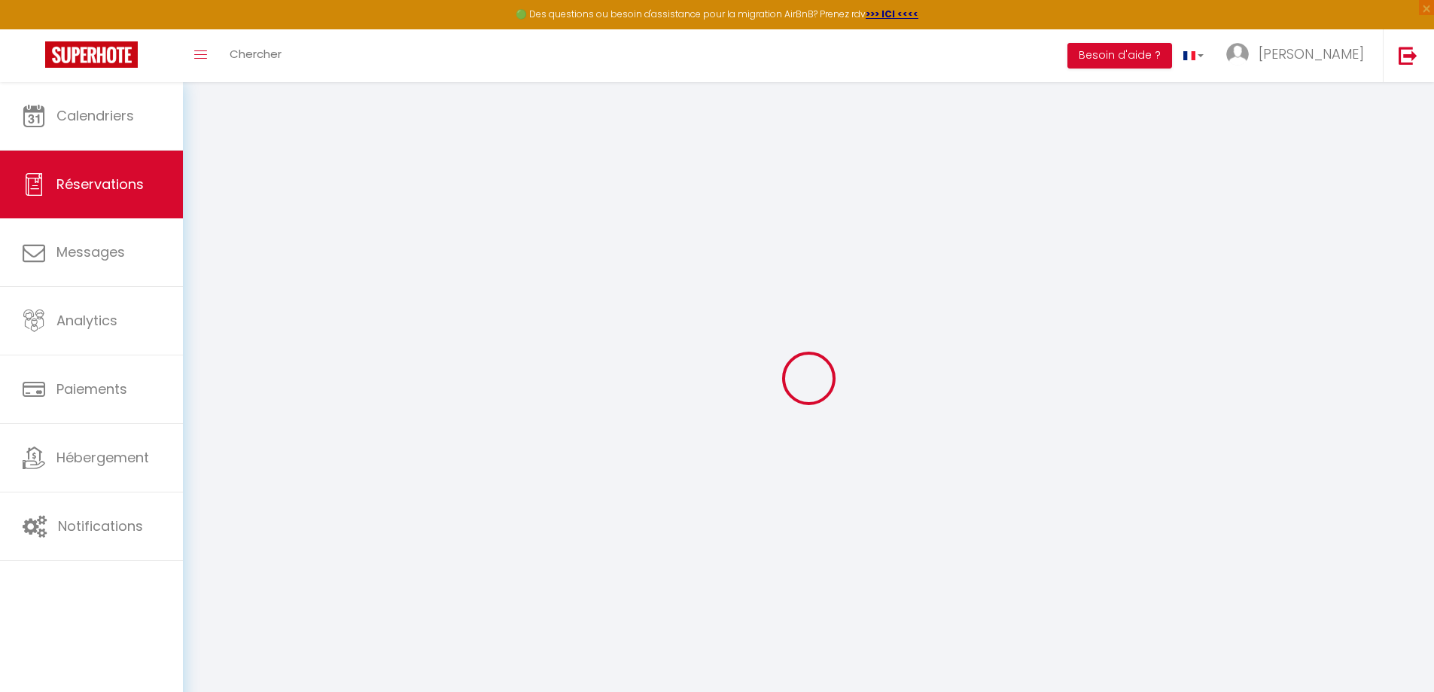
select select
checkbox input "false"
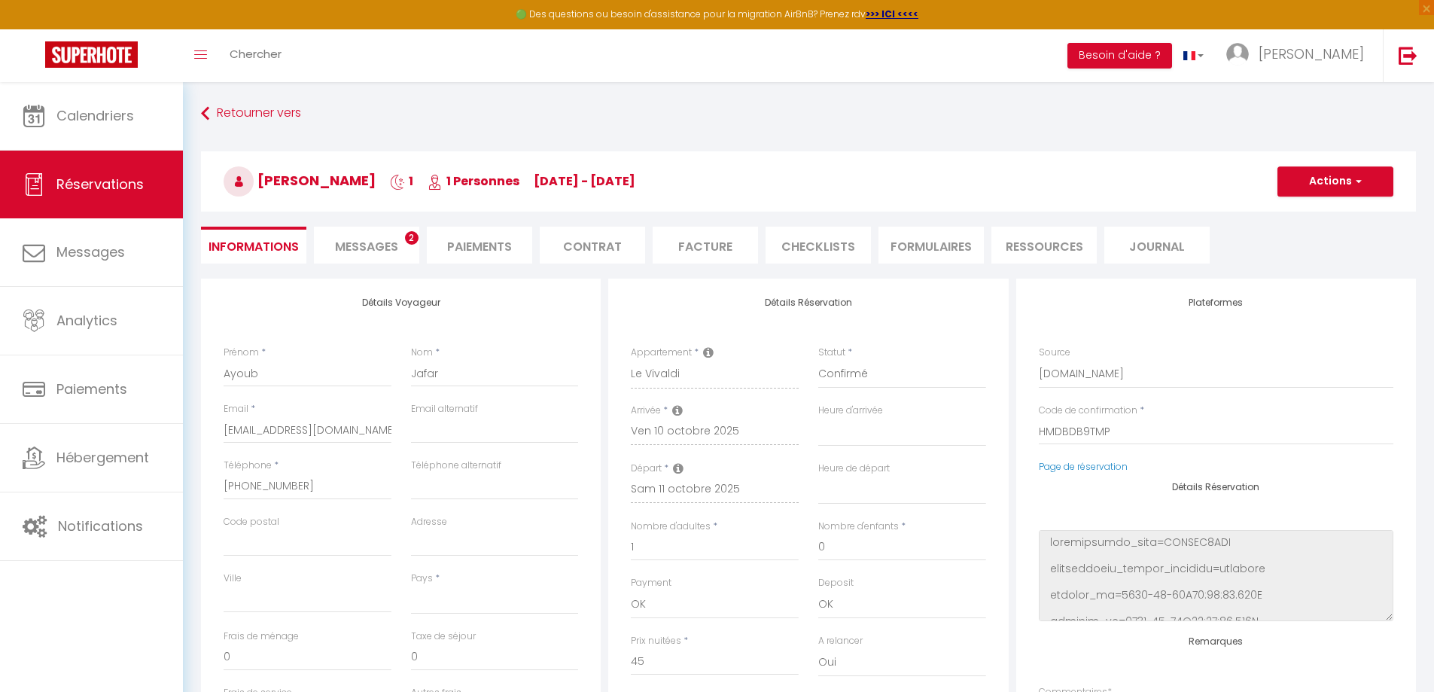
select select
type input "20"
type input "2.25"
select select
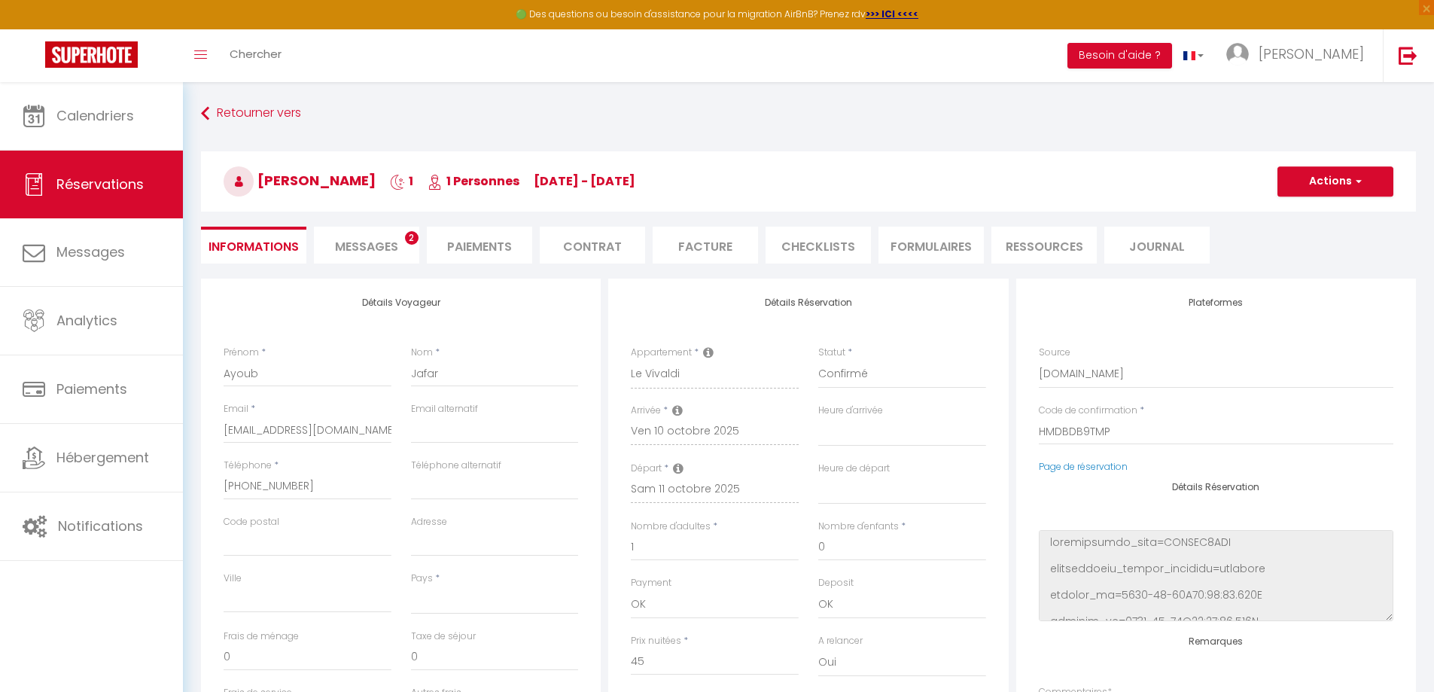
checkbox input "false"
select select
checkbox input "false"
select select
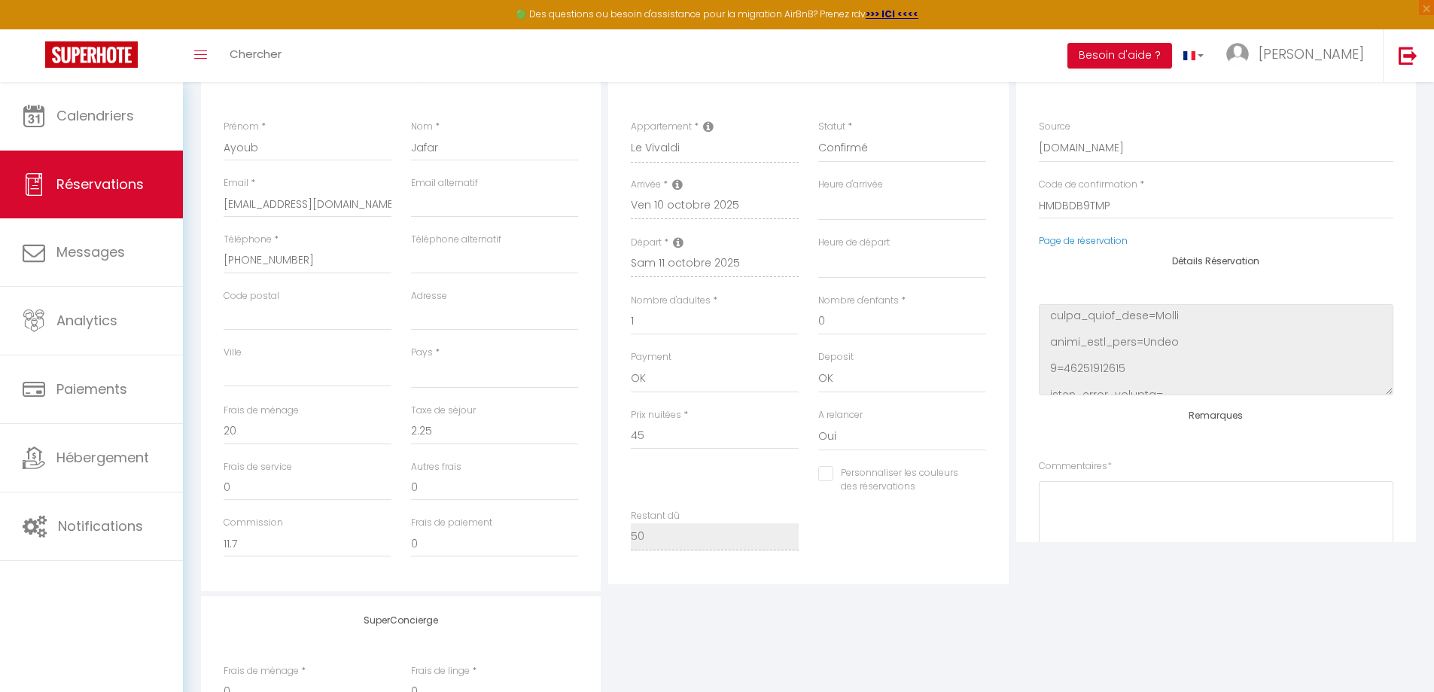
scroll to position [376, 0]
